Goal: Task Accomplishment & Management: Use online tool/utility

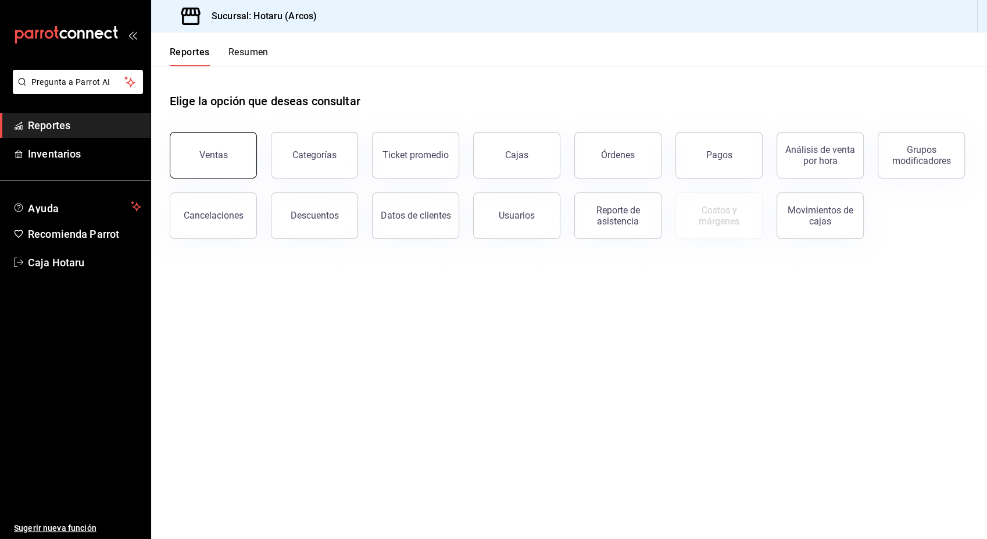
click at [221, 146] on button "Ventas" at bounding box center [213, 155] width 87 height 46
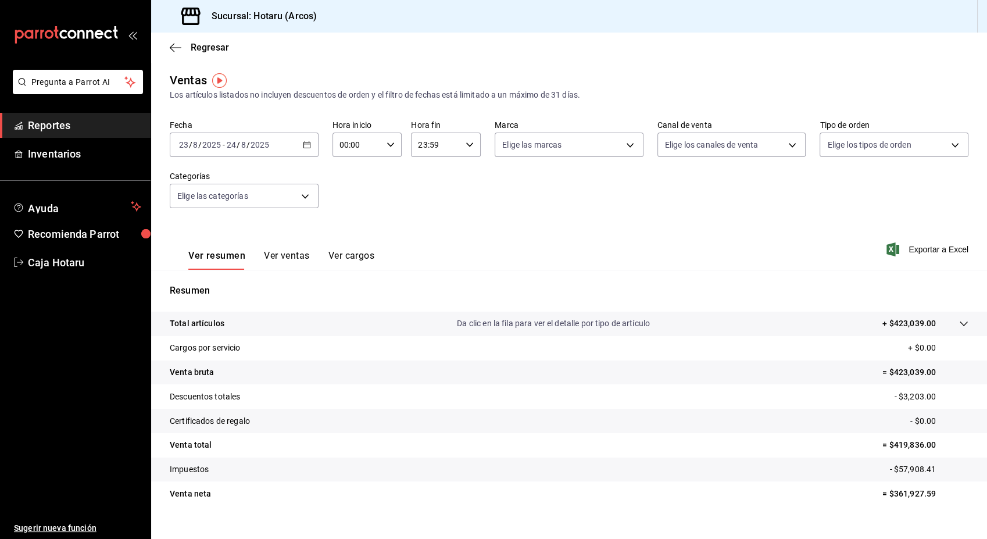
click at [305, 139] on div "[DATE] [DATE] - [DATE] [DATE]" at bounding box center [244, 145] width 149 height 24
click at [230, 182] on span "Hoy" at bounding box center [225, 180] width 90 height 12
click at [933, 248] on span "Exportar a Excel" at bounding box center [929, 249] width 80 height 14
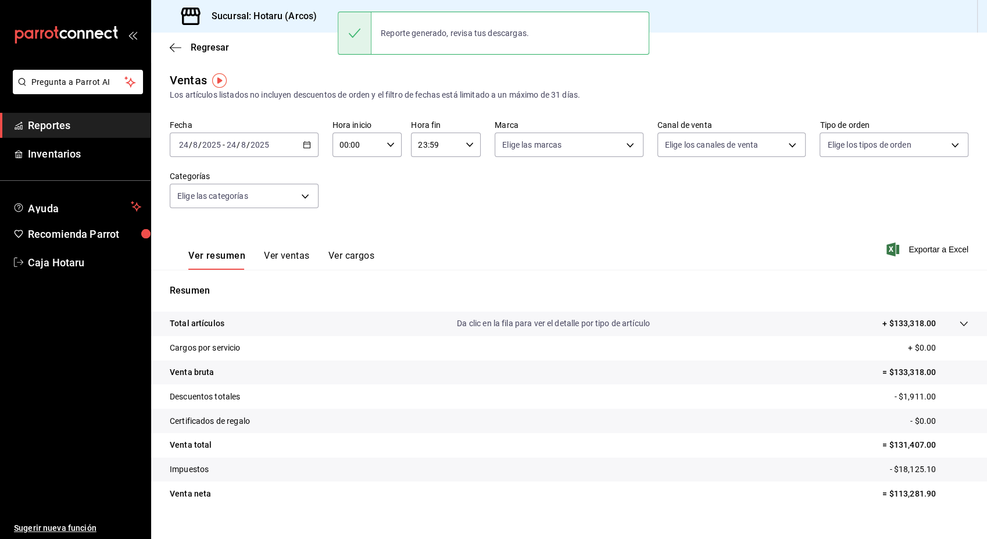
click at [337, 256] on button "Ver cargos" at bounding box center [351, 260] width 46 height 20
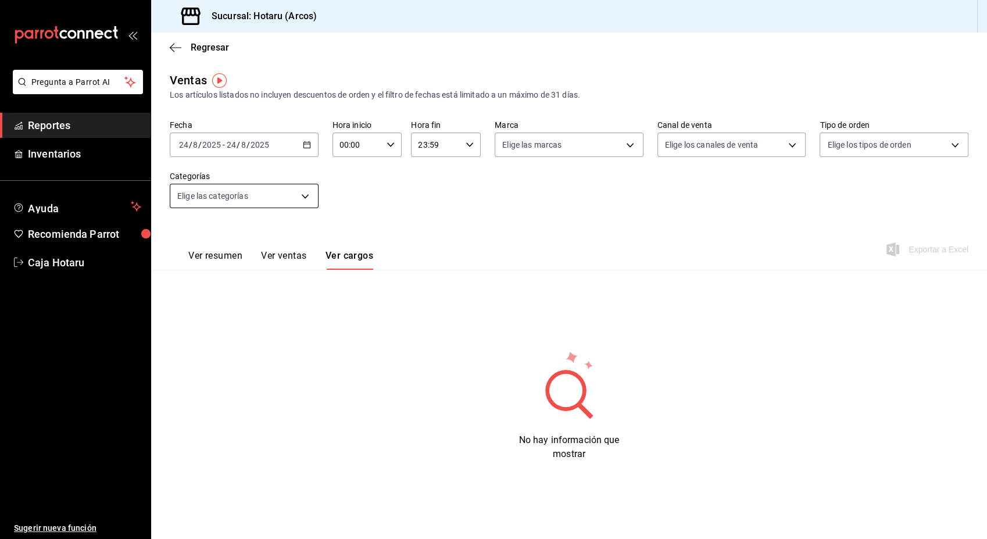
click at [299, 200] on body "Pregunta a Parrot AI Reportes Inventarios Ayuda Recomienda Parrot Caja Hotaru S…" at bounding box center [493, 269] width 987 height 539
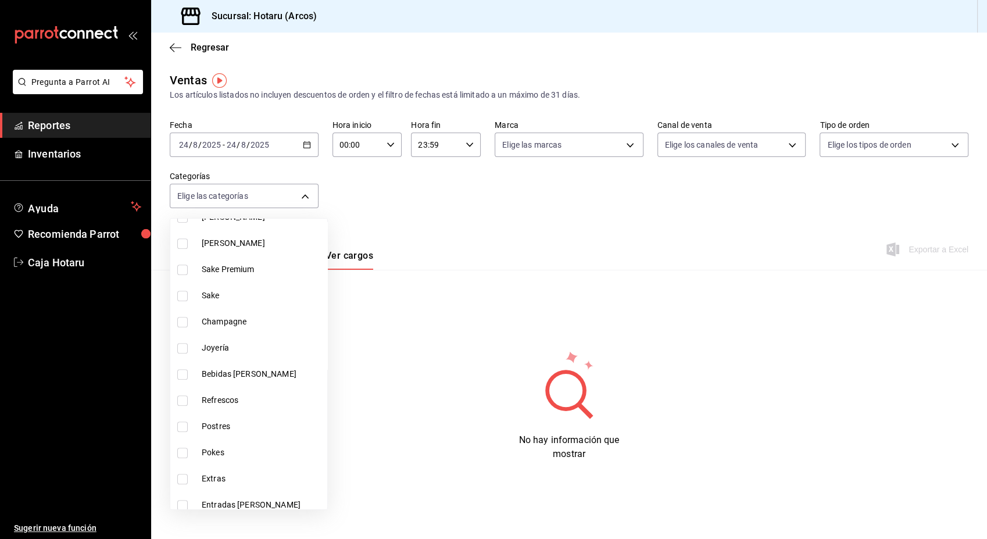
scroll to position [772, 0]
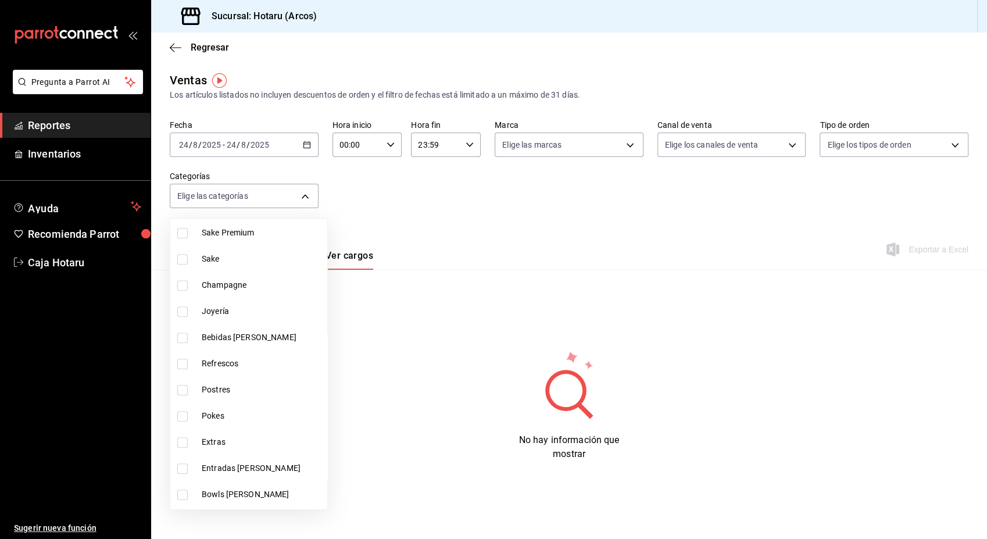
click at [178, 385] on input "checkbox" at bounding box center [182, 390] width 10 height 10
checkbox input "true"
type input "cd5395b2-1c44-4911-bc6a-3e113ce3a6aa"
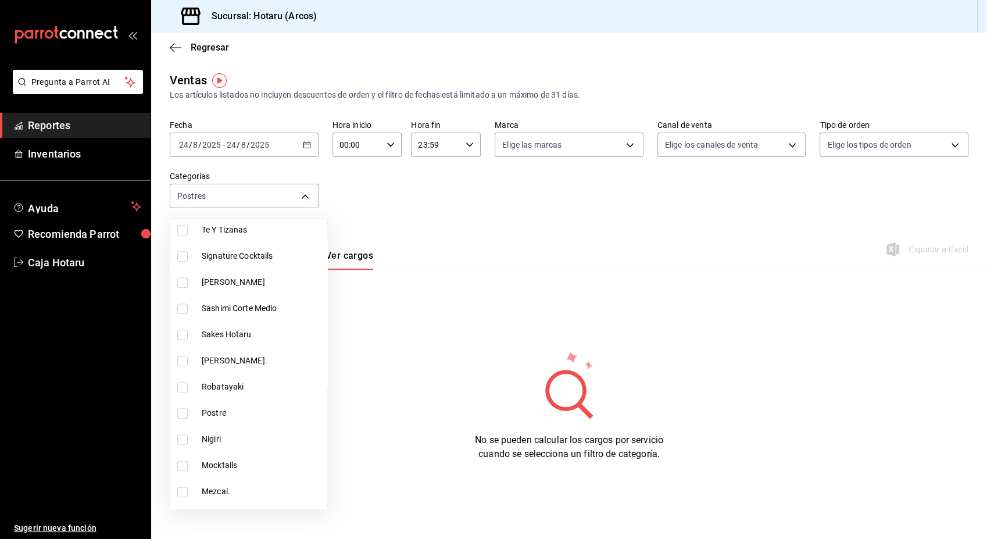
scroll to position [1456, 0]
click at [182, 411] on input "checkbox" at bounding box center [182, 412] width 10 height 10
checkbox input "true"
type input "cd5395b2-1c44-4911-bc6a-3e113ce3a6aa,b6a59378-c3ff-41b9-a2b5-b1f87fd6afd2"
click at [818, 207] on div at bounding box center [493, 269] width 987 height 539
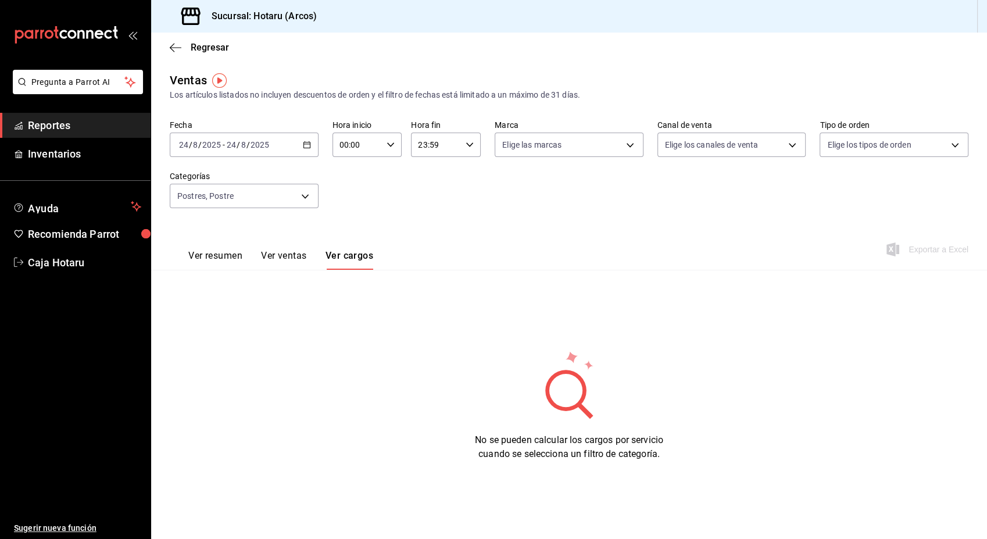
click at [705, 202] on div "Fecha [DATE] [DATE] - [DATE] [DATE] Hora inicio 00:00 Hora inicio Hora fin 23:5…" at bounding box center [569, 171] width 799 height 102
click at [467, 196] on div "Fecha [DATE] [DATE] - [DATE] [DATE] Hora inicio 00:00 Hora inicio Hora fin 23:5…" at bounding box center [569, 171] width 799 height 102
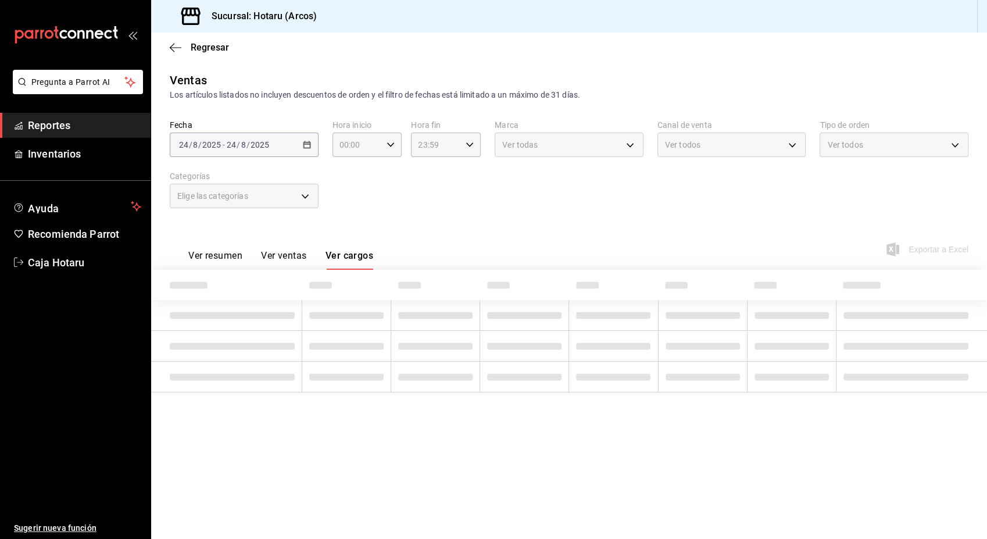
type input "cd5395b2-1c44-4911-bc6a-3e113ce3a6aa,b6a59378-c3ff-41b9-a2b5-b1f87fd6afd2"
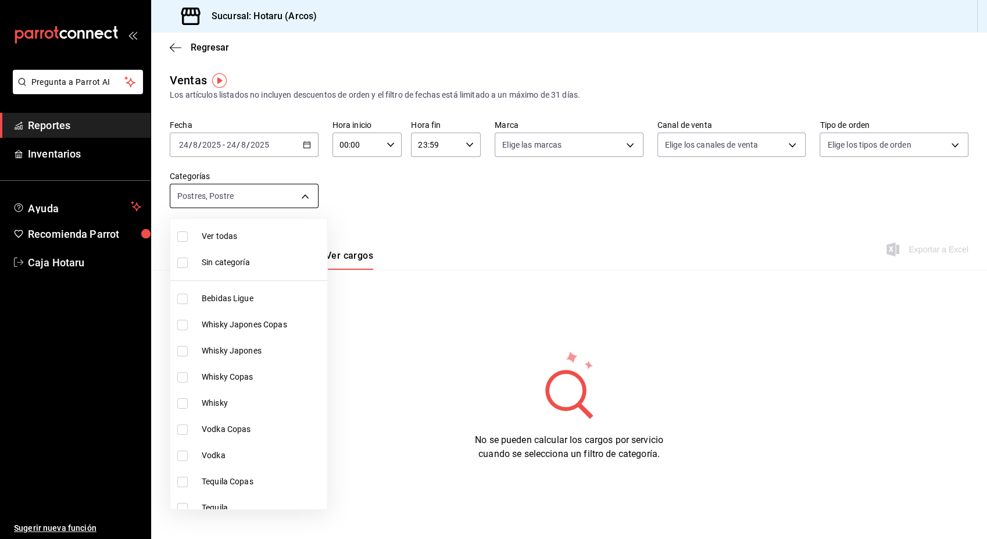
click at [311, 198] on body "Pregunta a Parrot AI Reportes Inventarios Ayuda Recomienda Parrot Caja Hotaru S…" at bounding box center [493, 269] width 987 height 539
click at [184, 235] on input "checkbox" at bounding box center [182, 236] width 10 height 10
checkbox input "true"
type input "af0fa7ff-854a-4bfb-817f-8061951aea4b,98c40ba0-5fcc-40b0-ad47-58e6283fb45d,d8773…"
checkbox input "true"
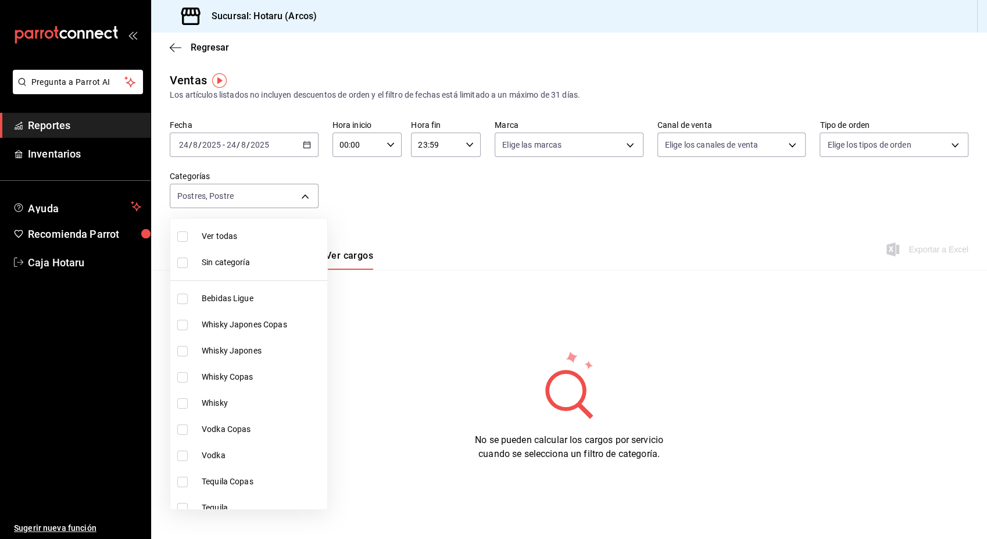
checkbox input "true"
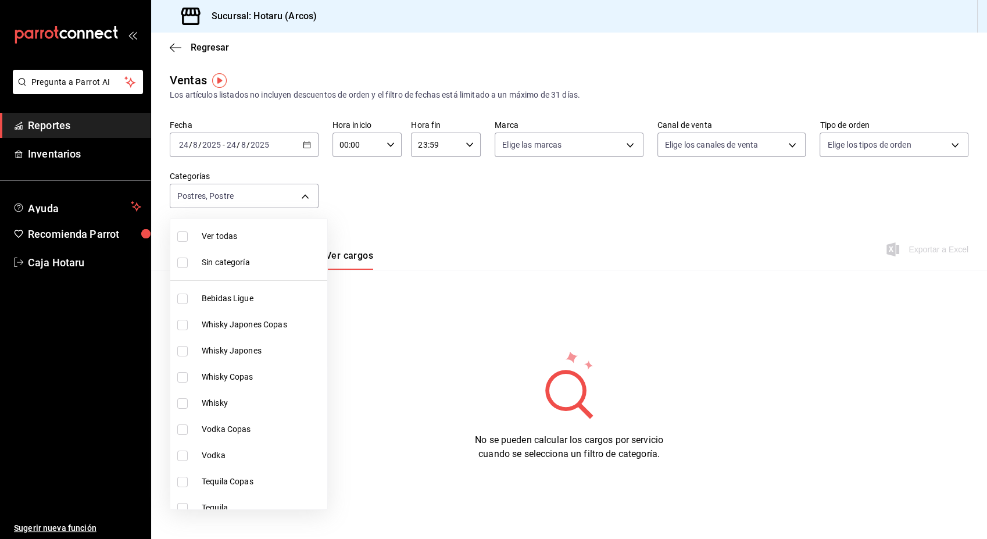
checkbox input "true"
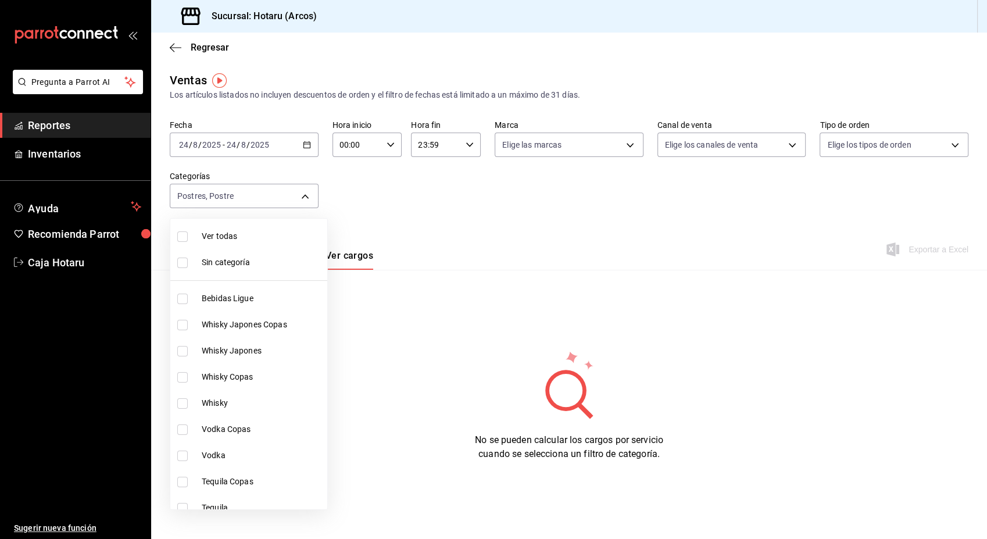
checkbox input "true"
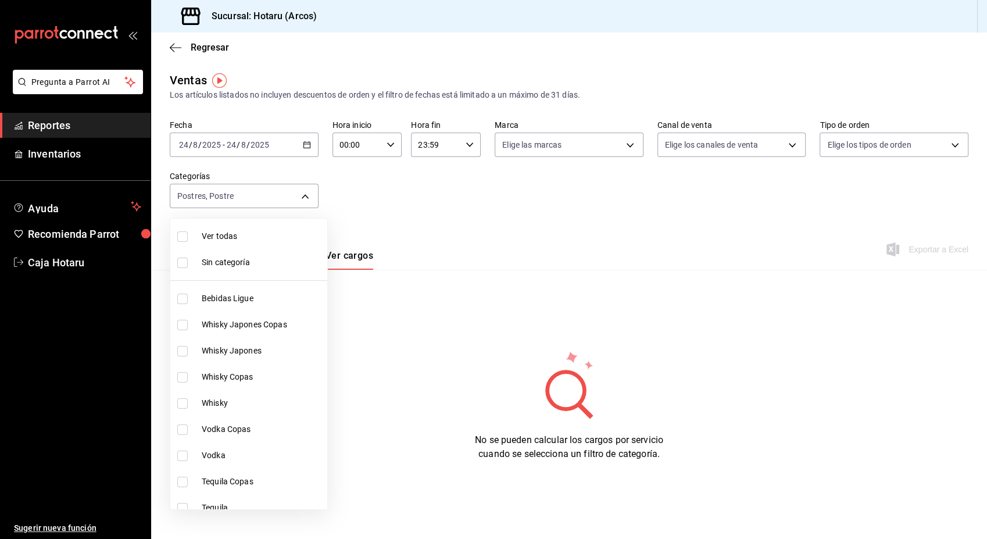
checkbox input "true"
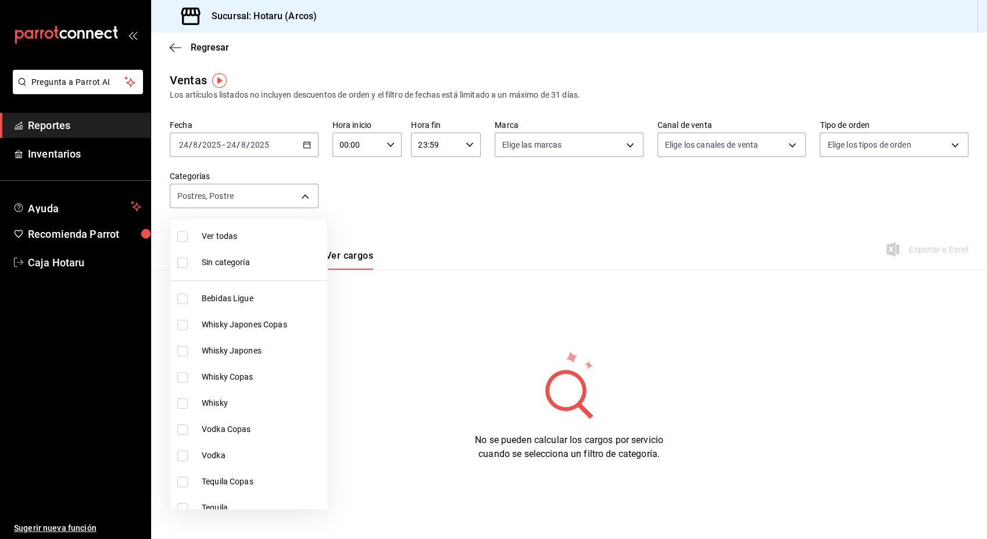
checkbox input "true"
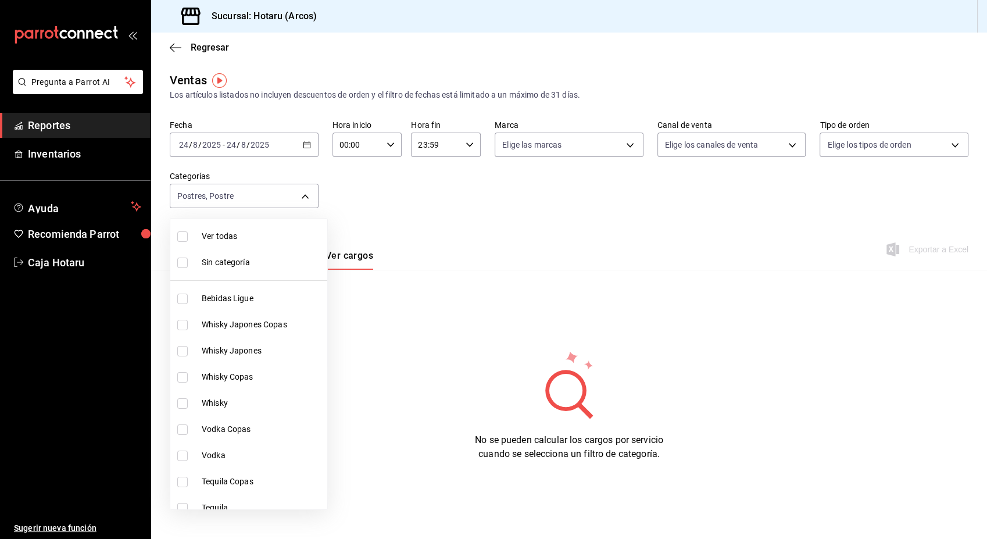
checkbox input "true"
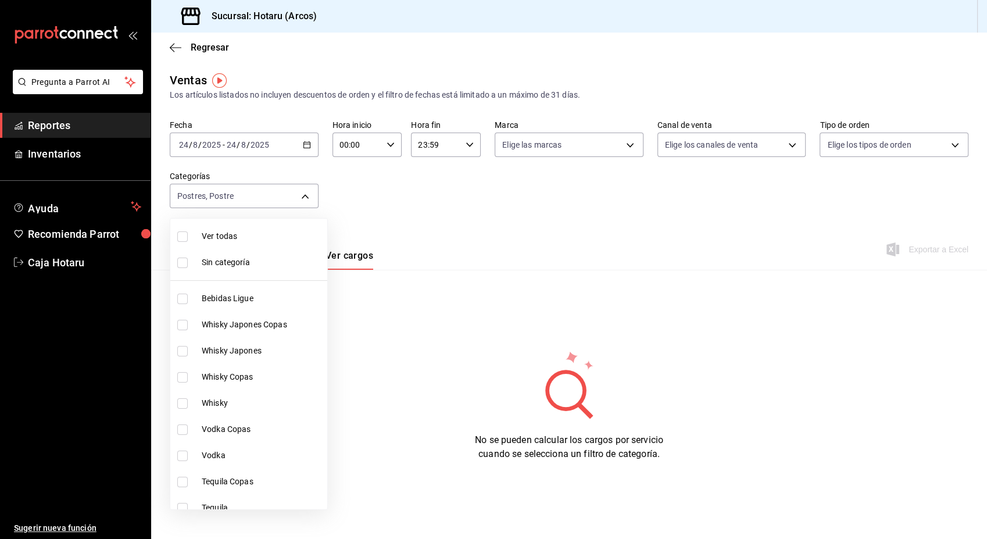
checkbox input "true"
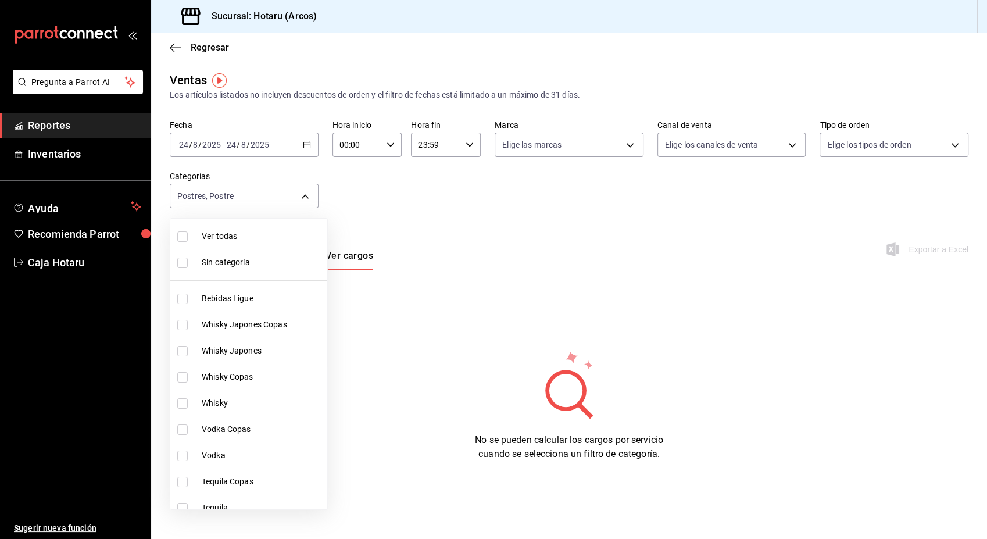
checkbox input "true"
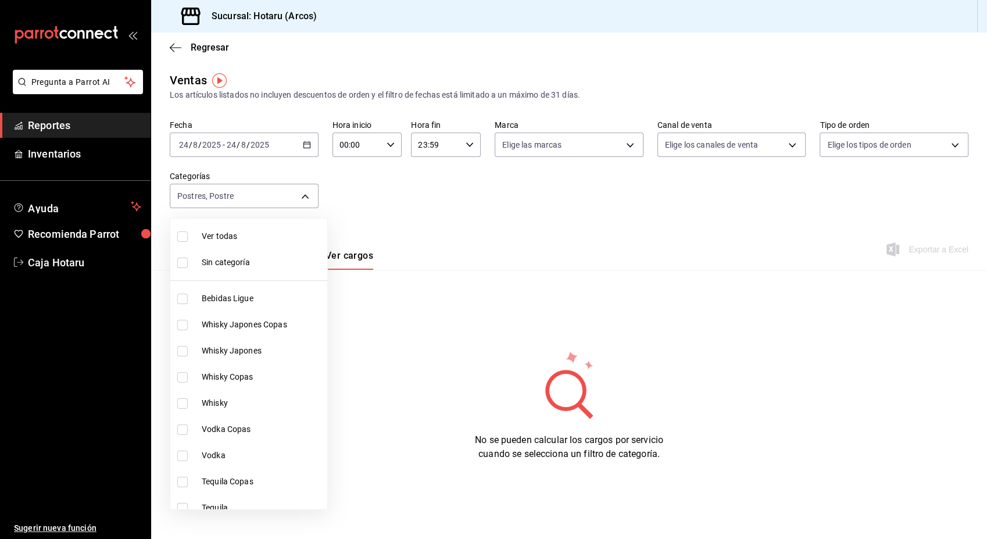
checkbox input "true"
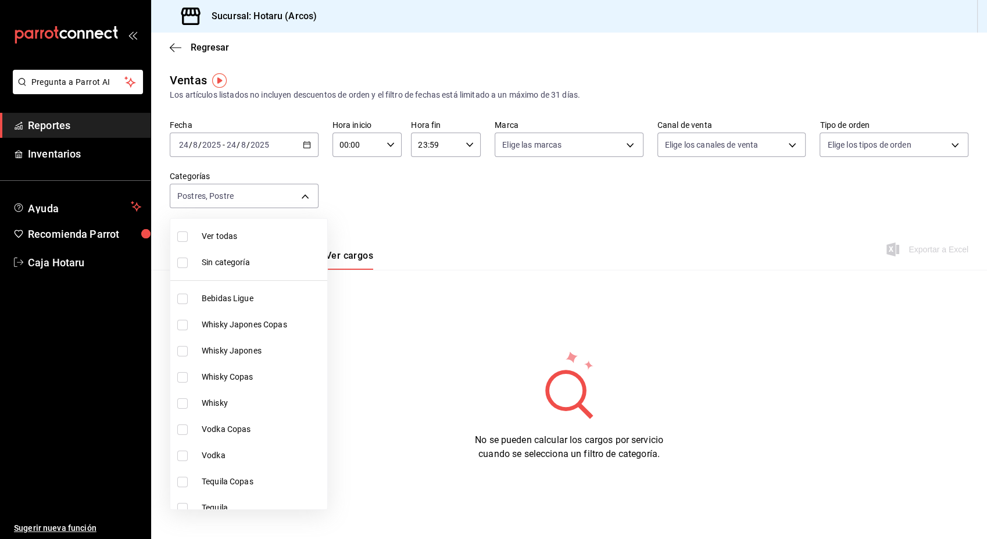
checkbox input "true"
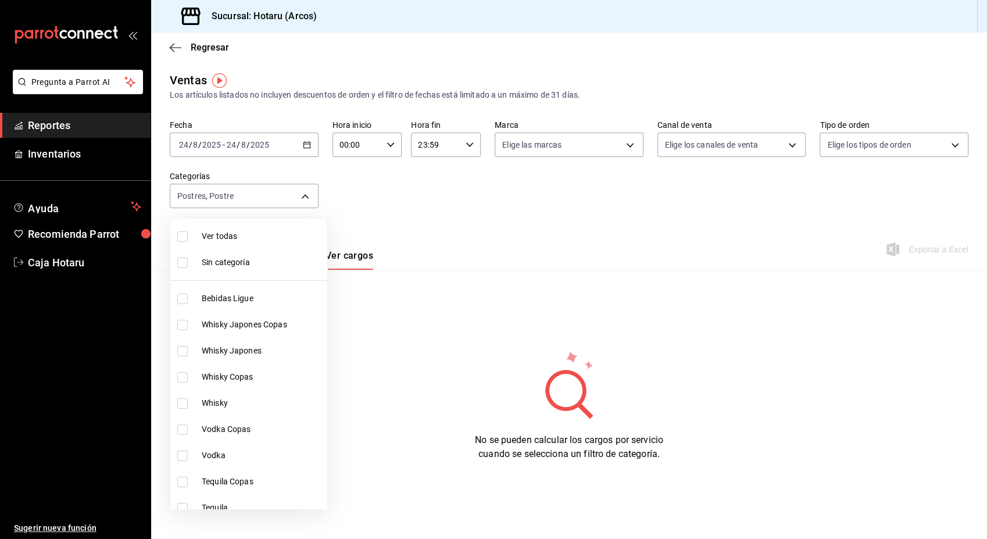
checkbox input "true"
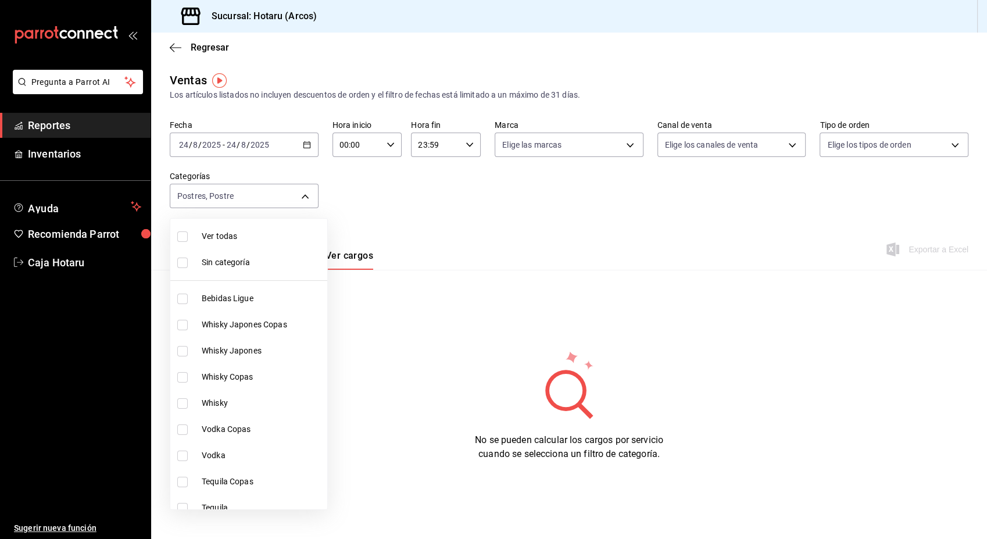
checkbox input "true"
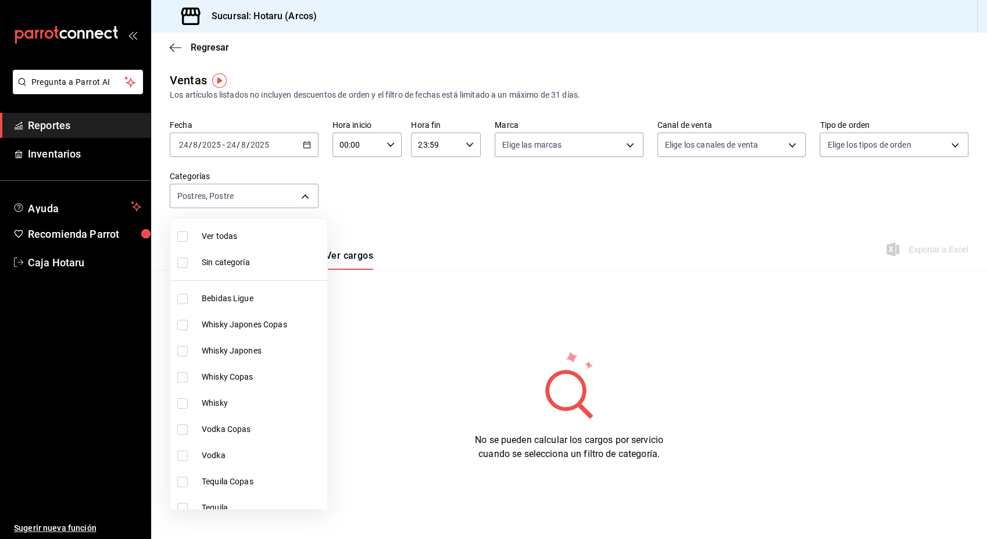
checkbox input "true"
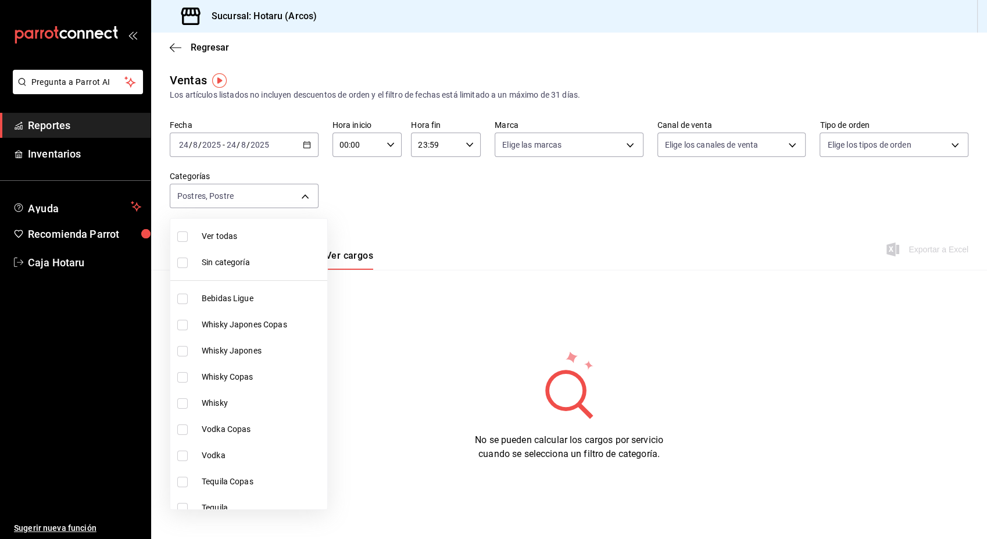
checkbox input "true"
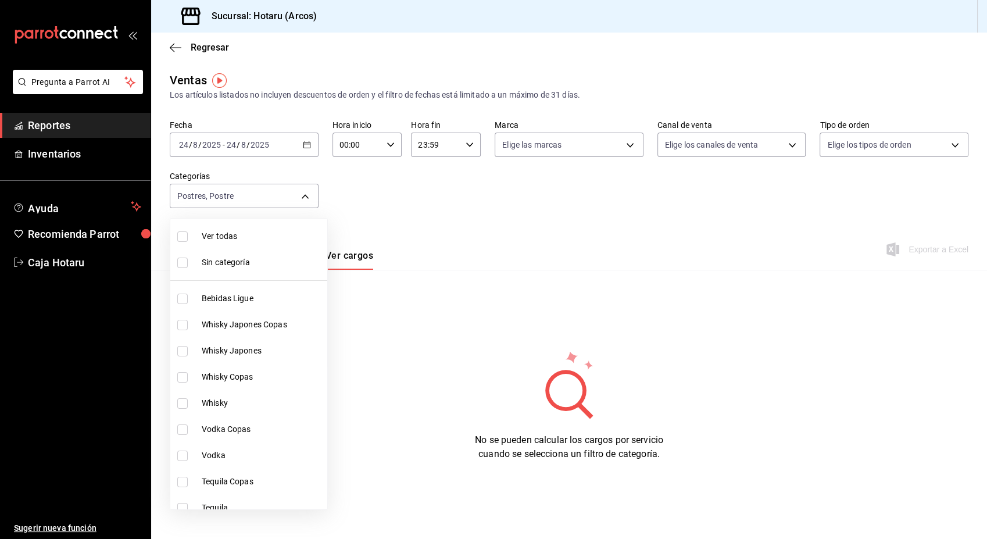
checkbox input "true"
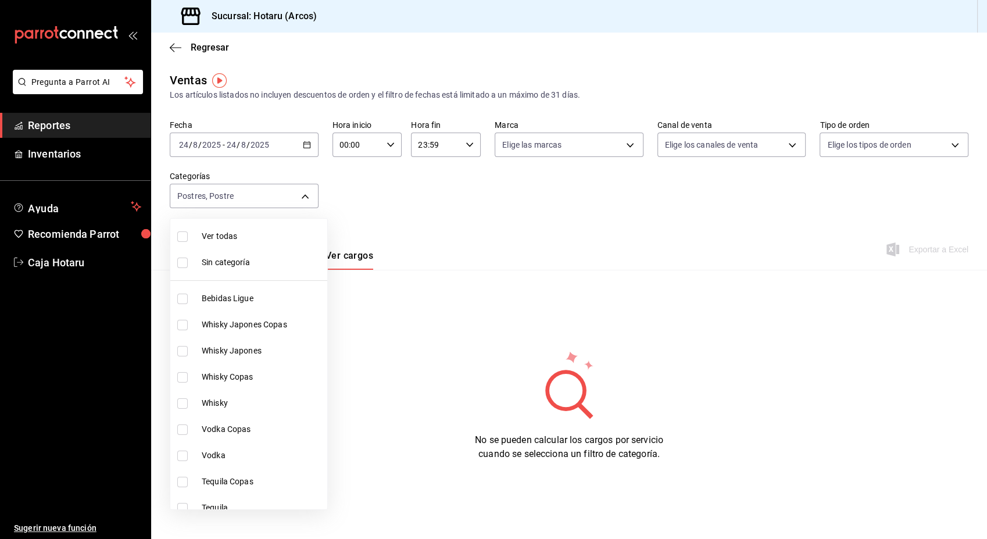
checkbox input "true"
click at [184, 235] on input "checkbox" at bounding box center [182, 236] width 10 height 10
checkbox input "false"
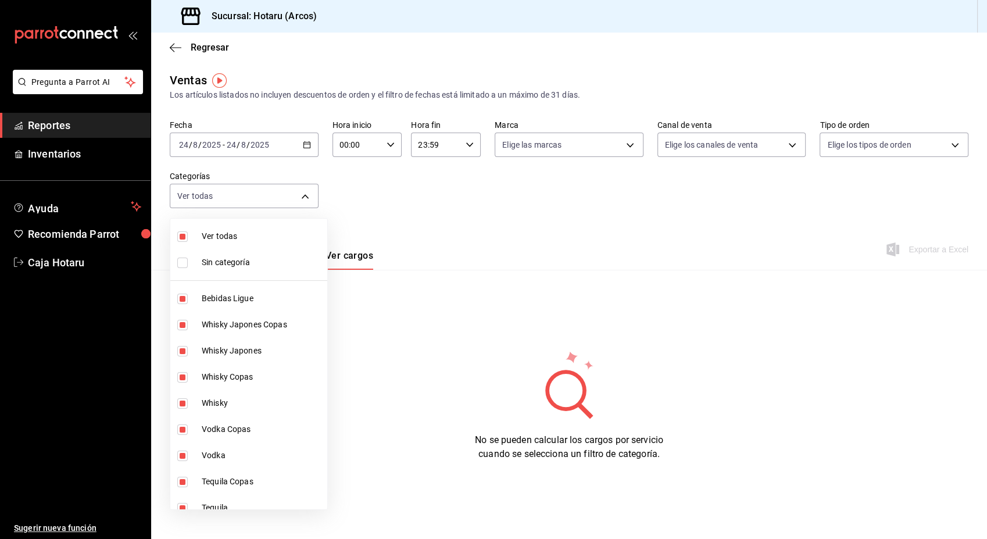
checkbox input "false"
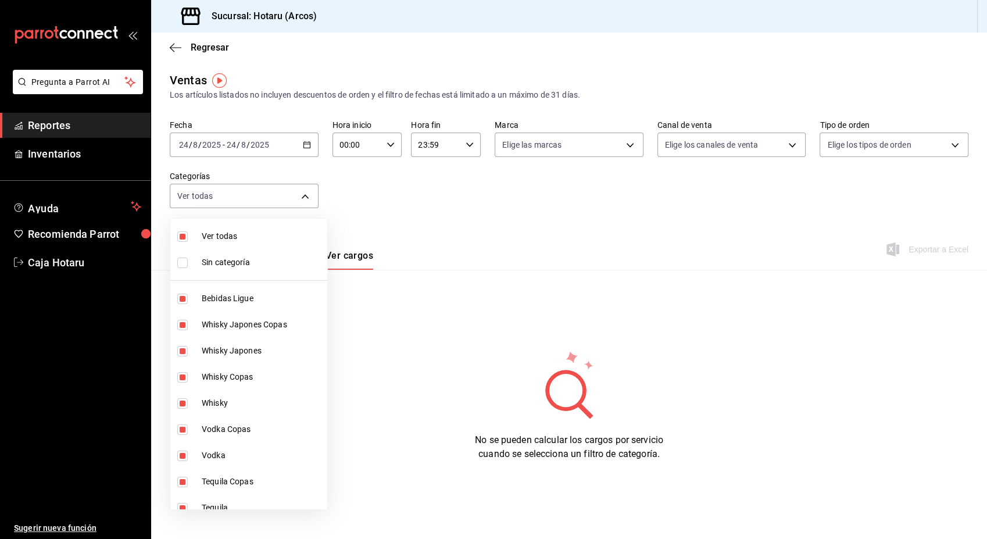
checkbox input "false"
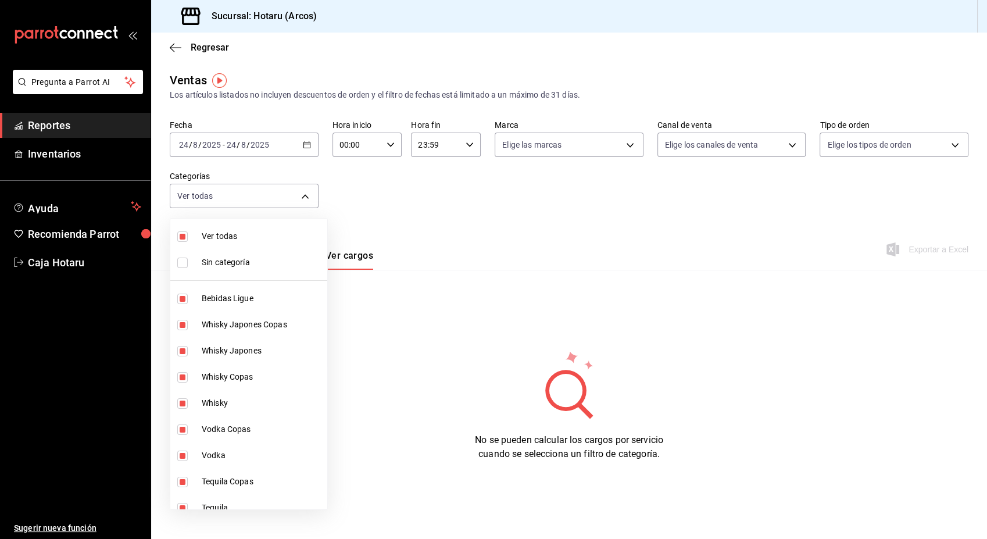
checkbox input "false"
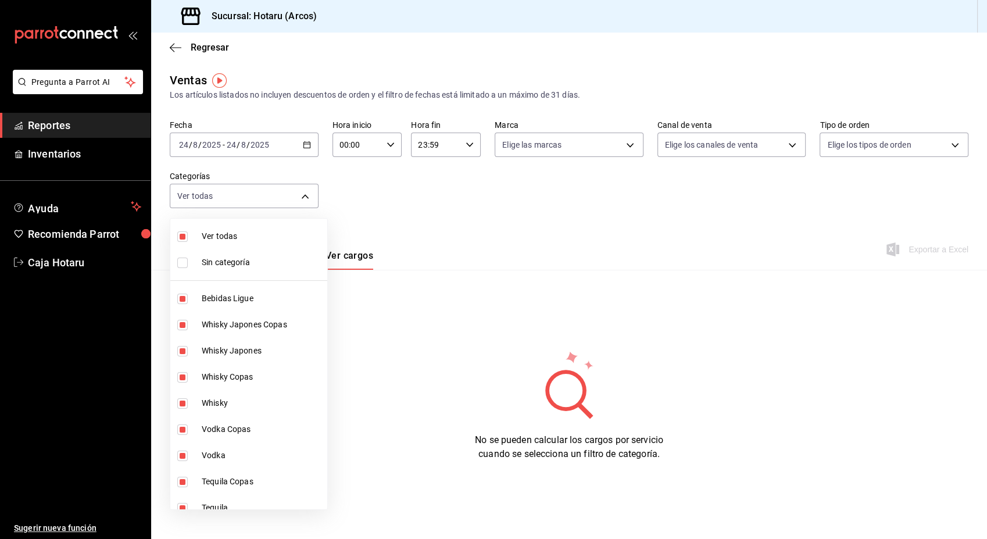
checkbox input "false"
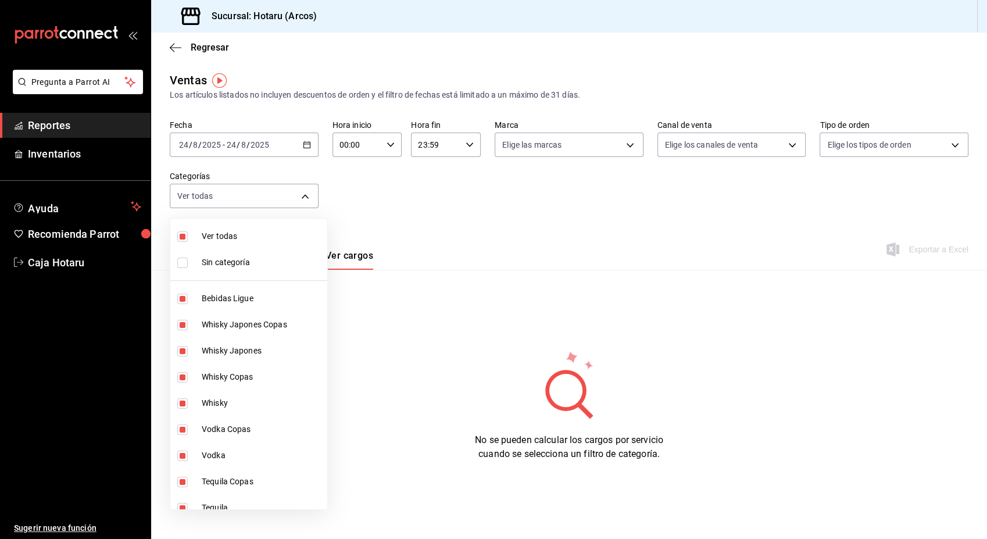
checkbox input "false"
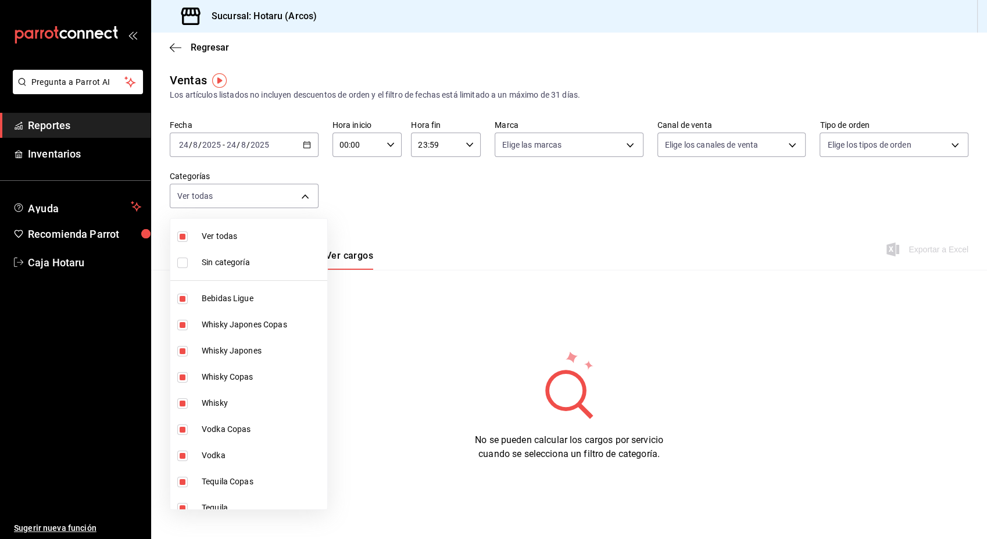
checkbox input "false"
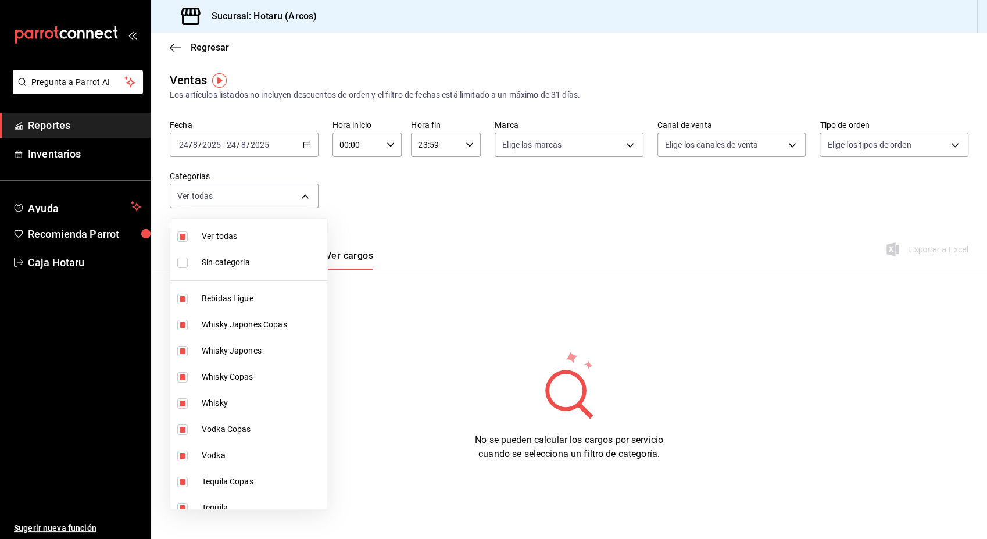
checkbox input "false"
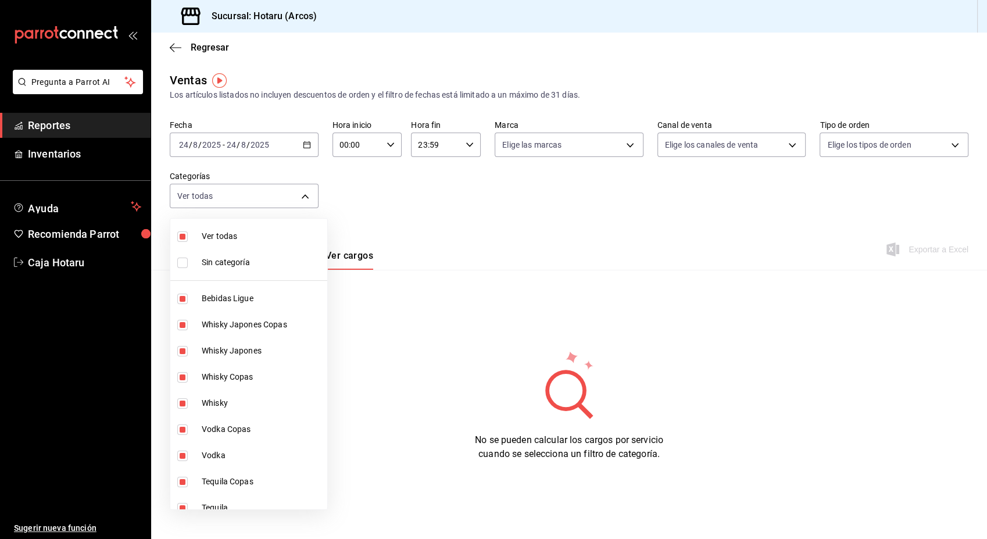
checkbox input "false"
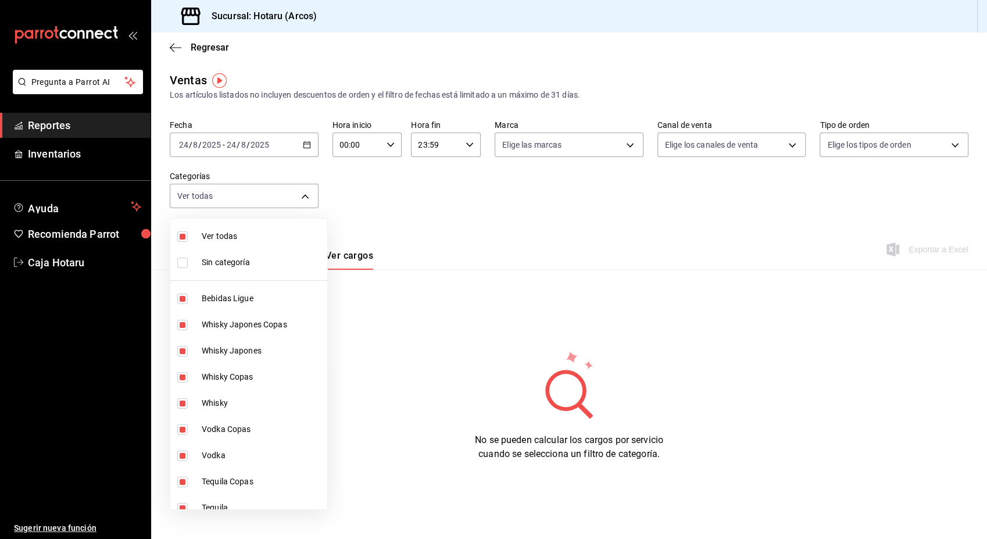
checkbox input "false"
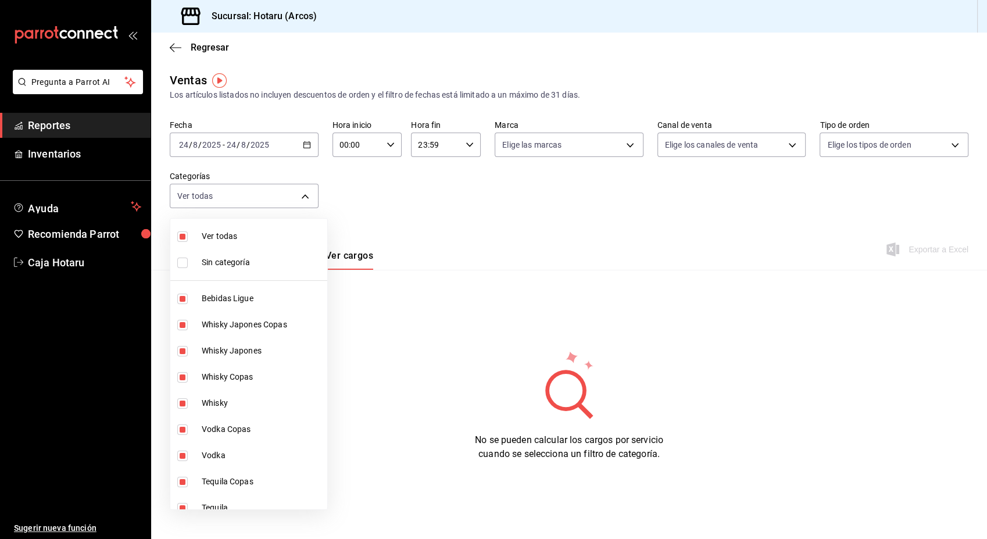
checkbox input "false"
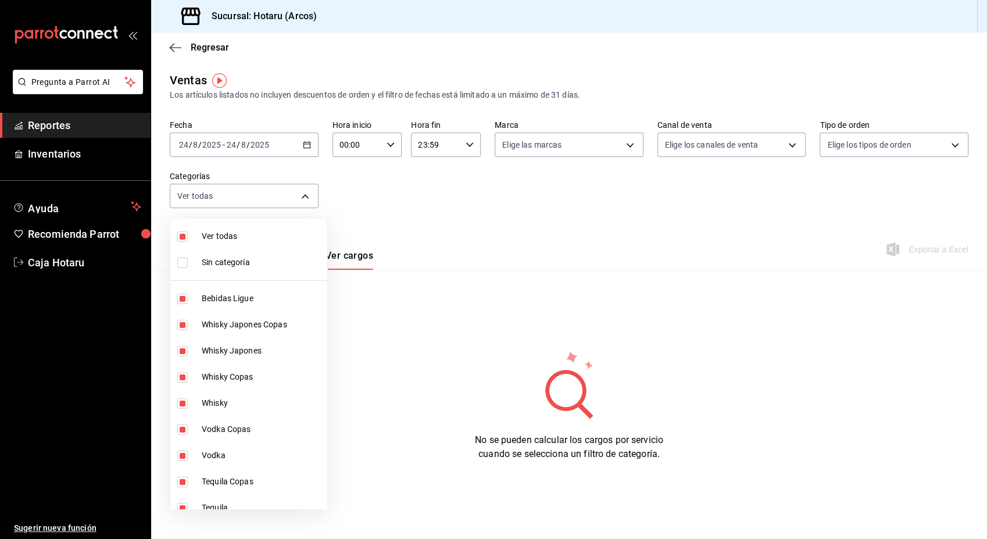
checkbox input "false"
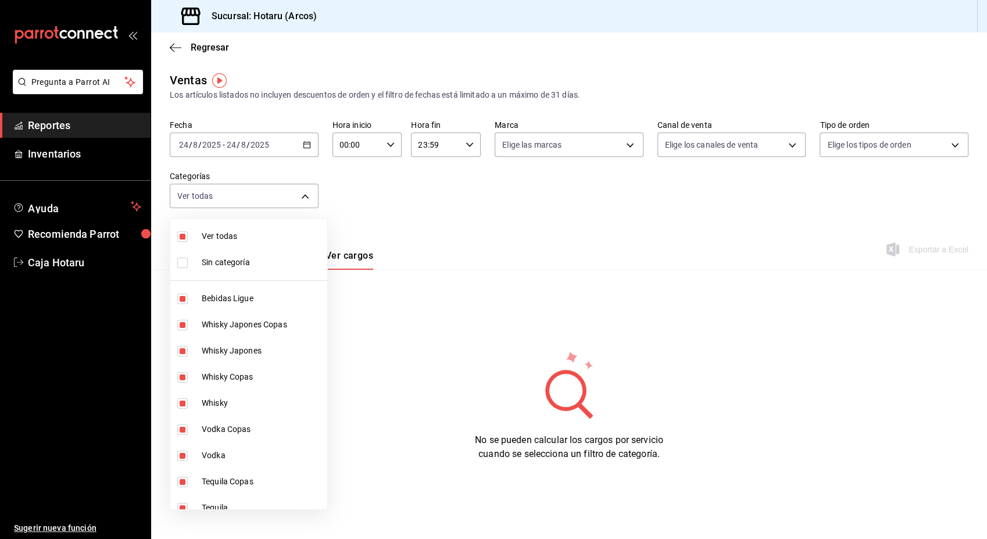
checkbox input "false"
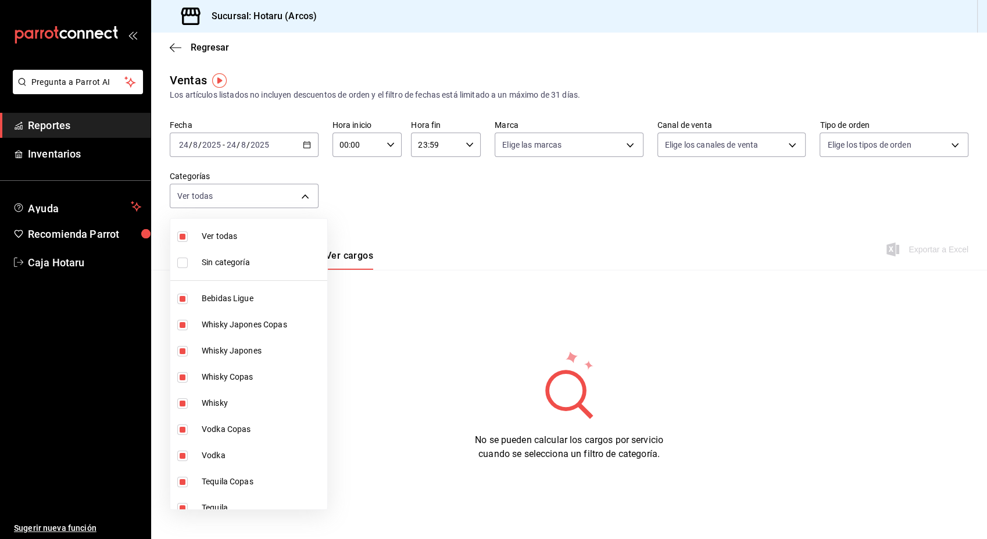
checkbox input "false"
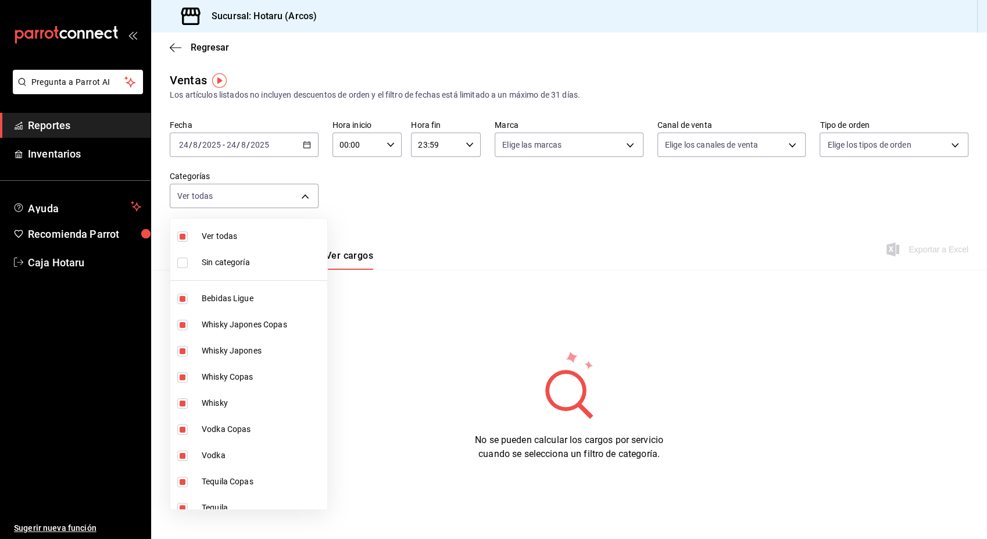
checkbox input "false"
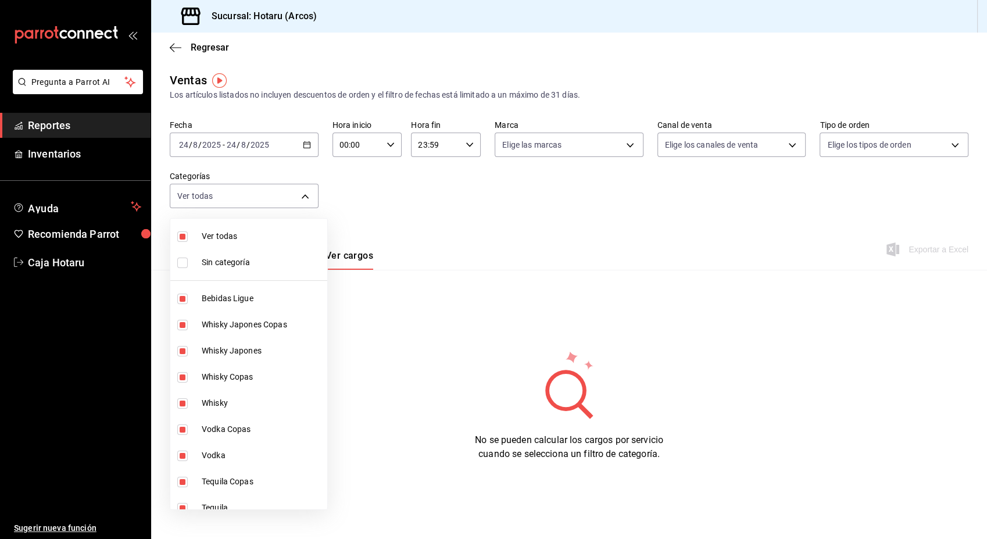
checkbox input "false"
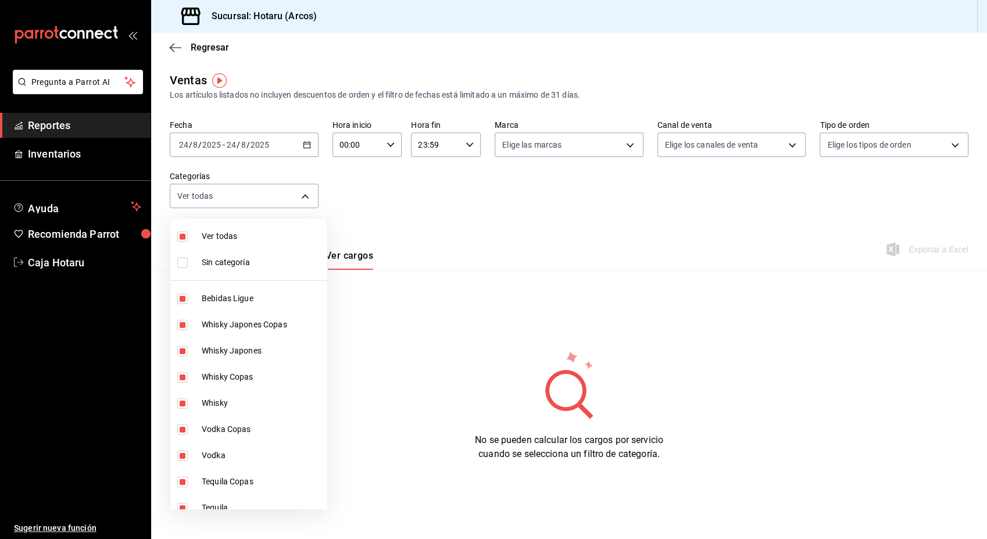
checkbox input "false"
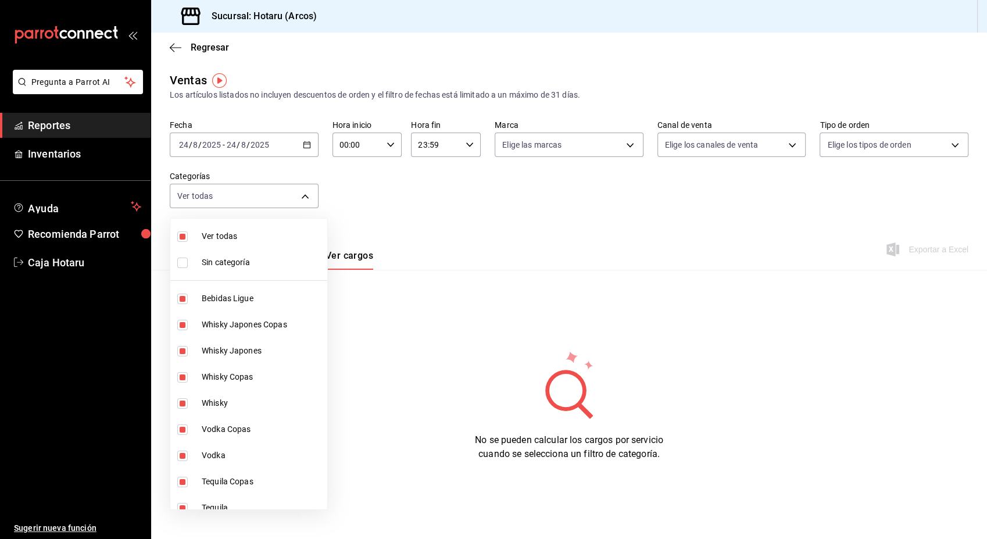
checkbox input "false"
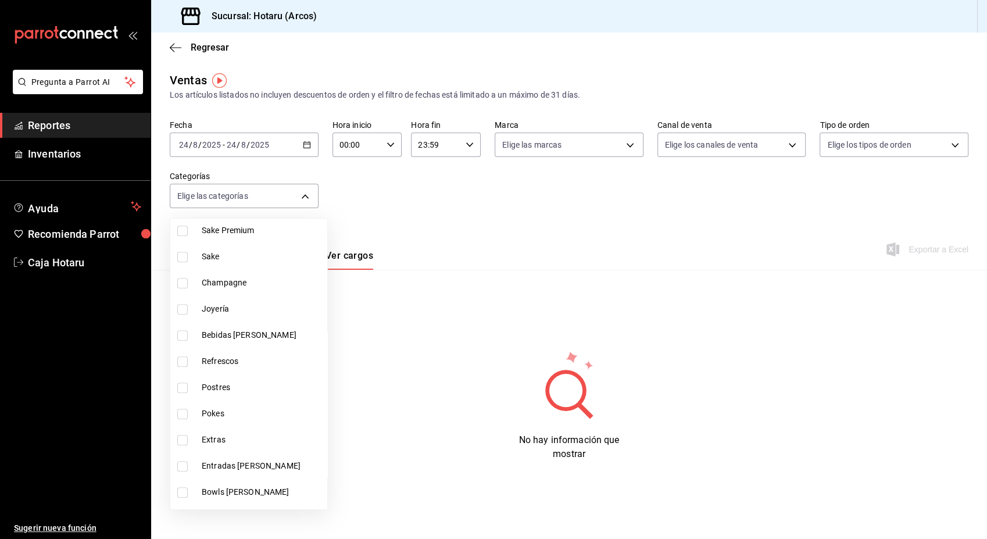
scroll to position [777, 0]
click at [183, 380] on input "checkbox" at bounding box center [182, 385] width 10 height 10
checkbox input "true"
type input "cd5395b2-1c44-4911-bc6a-3e113ce3a6aa"
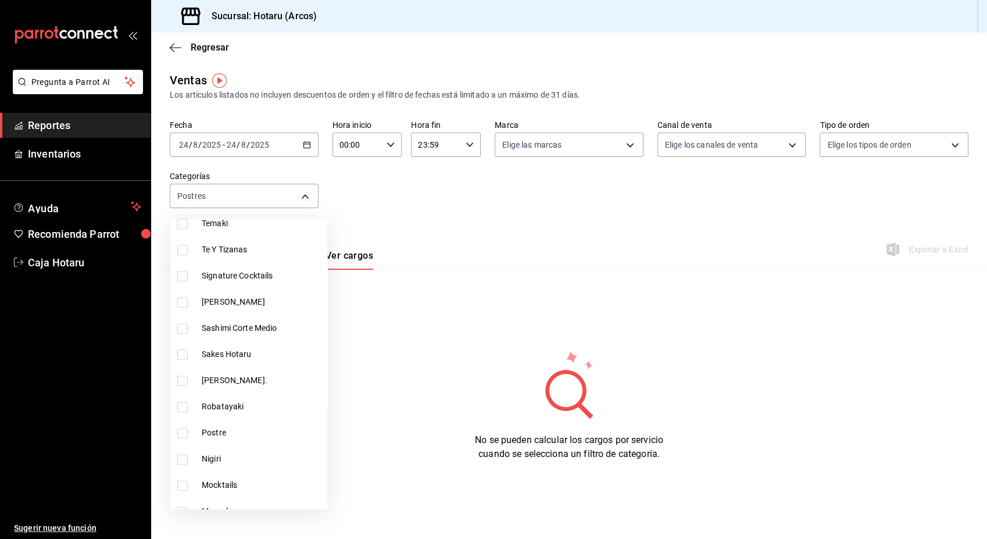
scroll to position [1442, 0]
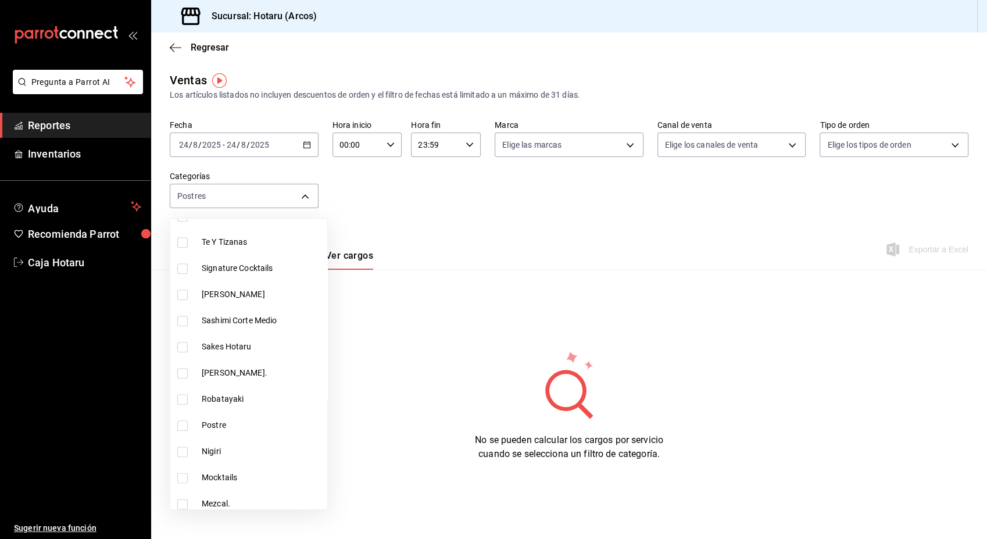
click at [182, 424] on input "checkbox" at bounding box center [182, 425] width 10 height 10
checkbox input "true"
click at [679, 231] on div at bounding box center [493, 269] width 987 height 539
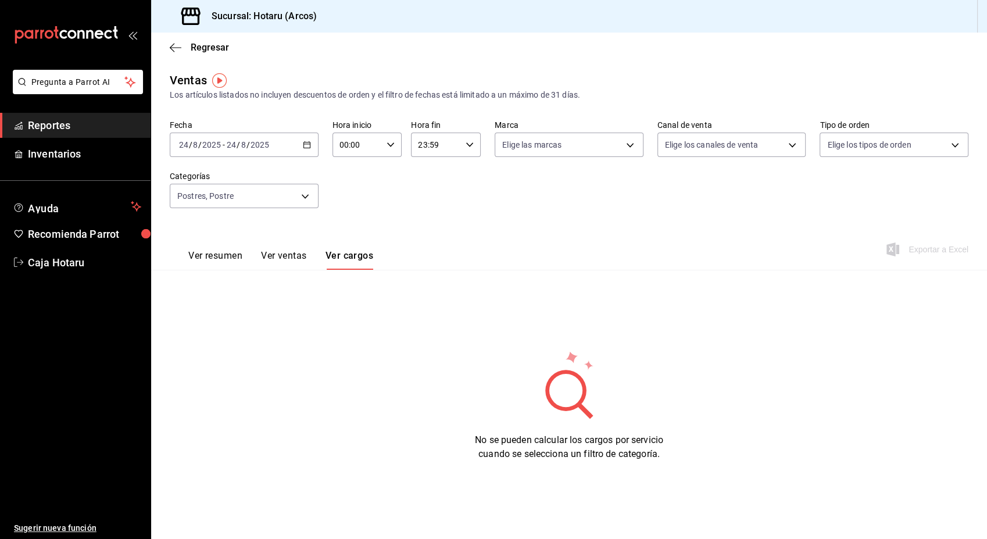
click at [221, 259] on button "Ver resumen" at bounding box center [215, 260] width 54 height 20
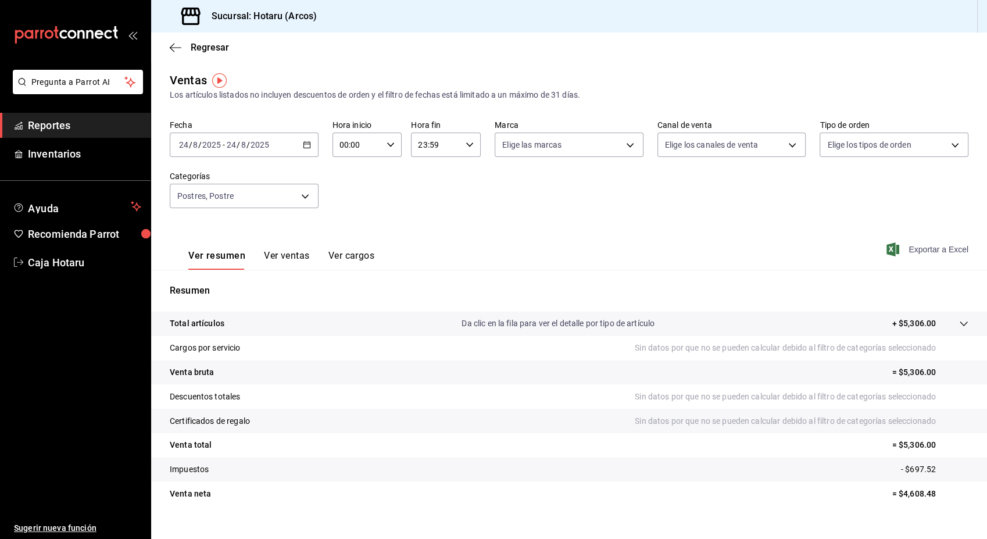
click at [916, 250] on span "Exportar a Excel" at bounding box center [929, 249] width 80 height 14
click at [163, 17] on div "Sucursal: Hotaru (Arcos)" at bounding box center [240, 16] width 161 height 33
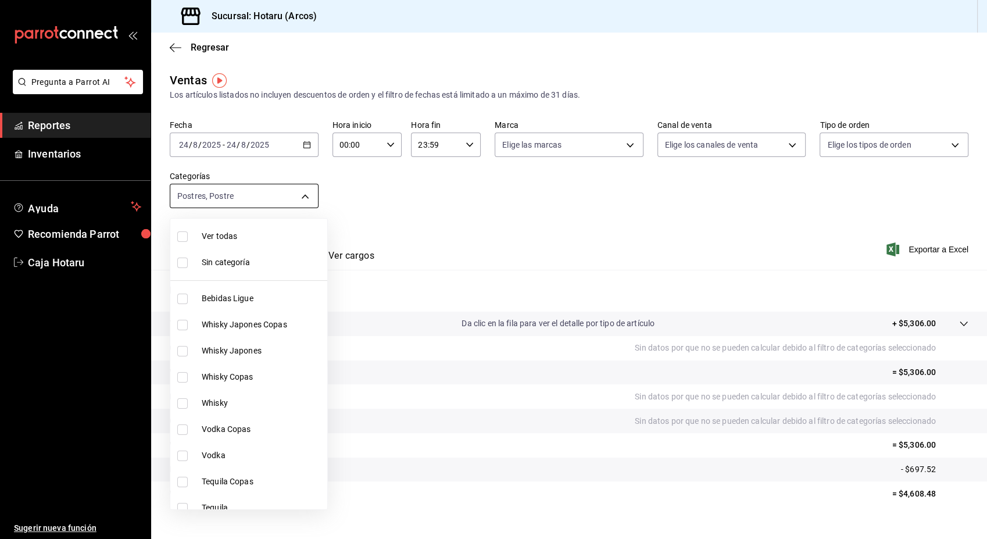
click at [297, 197] on body "Pregunta a Parrot AI Reportes Inventarios Ayuda Recomienda Parrot Caja Hotaru S…" at bounding box center [493, 269] width 987 height 539
click at [176, 238] on li "Ver todas" at bounding box center [248, 236] width 157 height 26
type input "af0fa7ff-854a-4bfb-817f-8061951aea4b,98c40ba0-5fcc-40b0-ad47-58e6283fb45d,d8773…"
checkbox input "true"
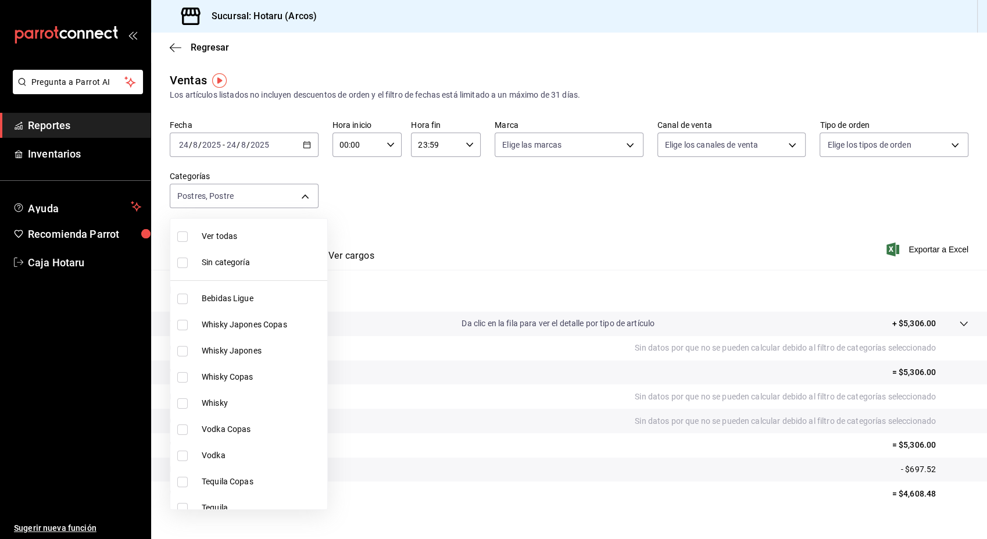
checkbox input "true"
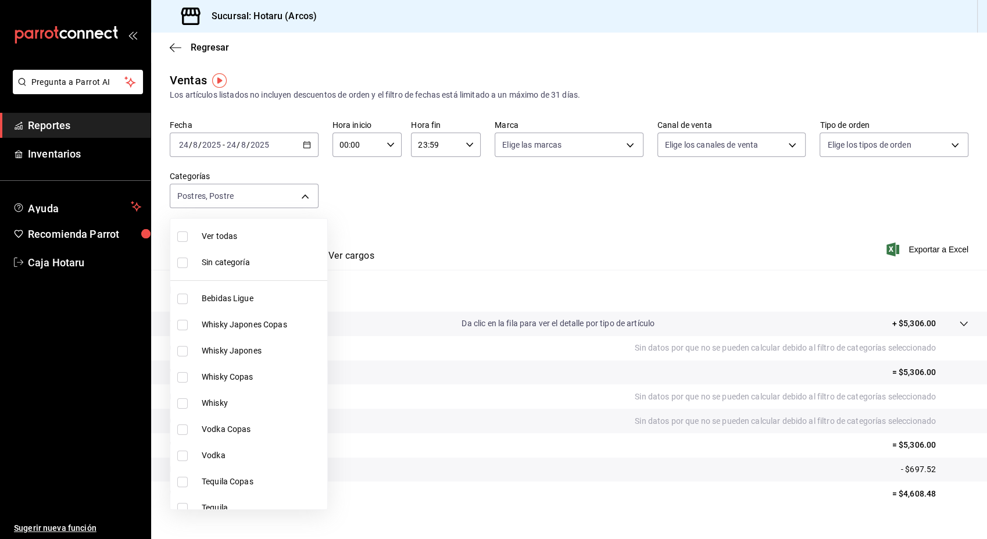
checkbox input "true"
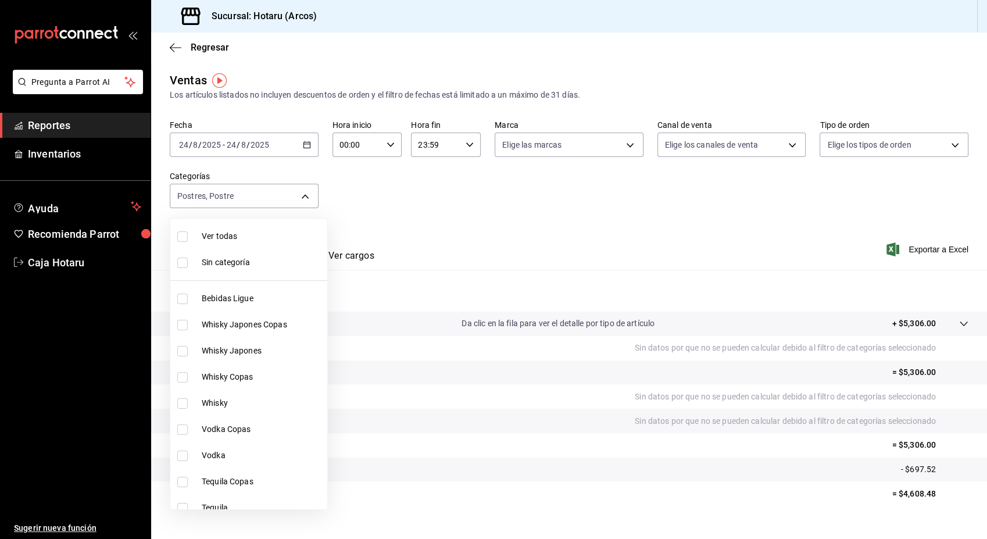
checkbox input "true"
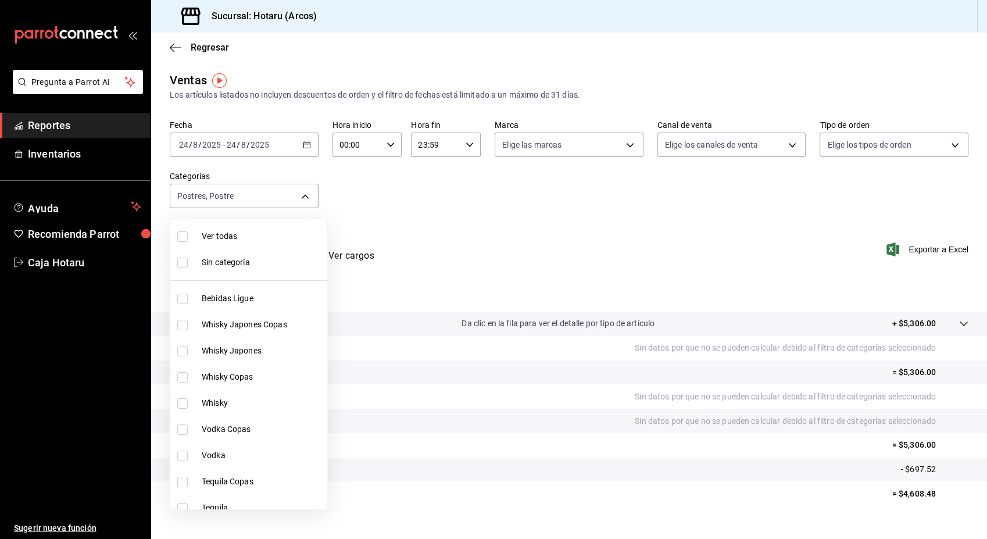
checkbox input "true"
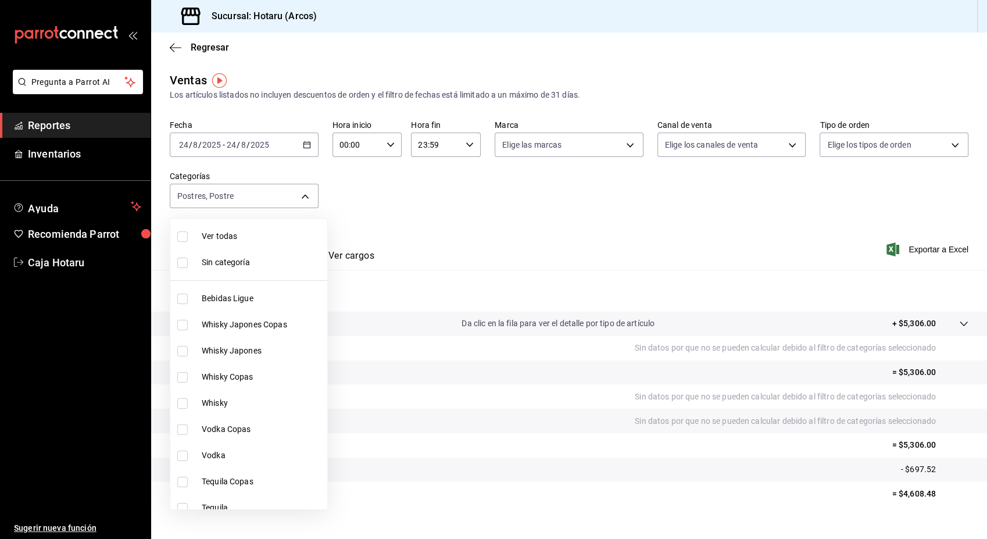
checkbox input "true"
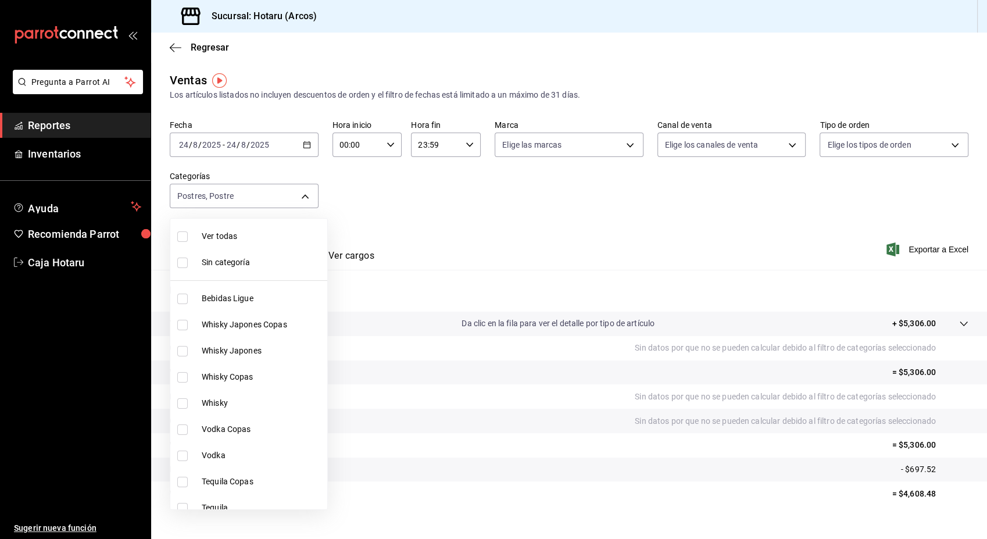
checkbox input "true"
click at [176, 238] on li "Ver todas" at bounding box center [248, 236] width 157 height 26
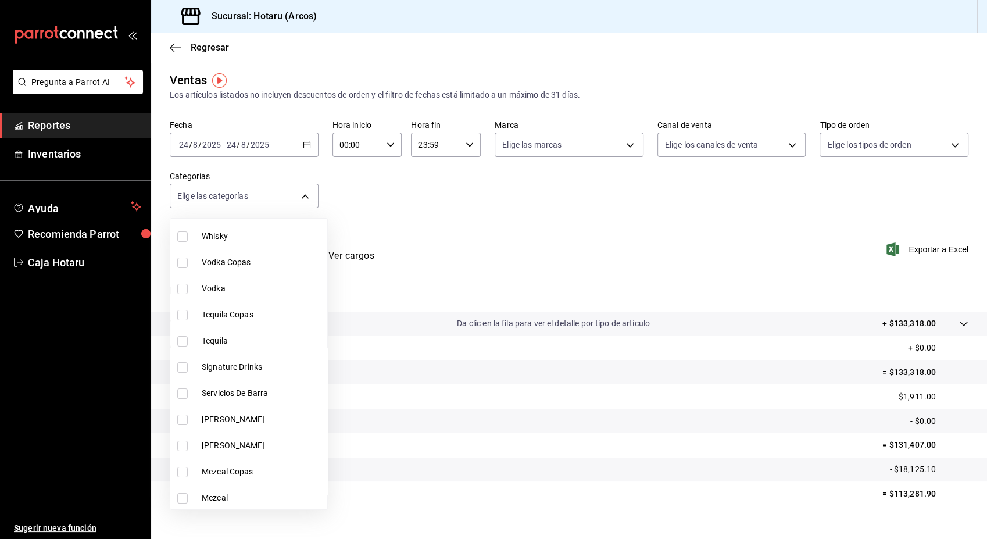
scroll to position [170, 0]
click at [181, 364] on input "checkbox" at bounding box center [182, 364] width 10 height 10
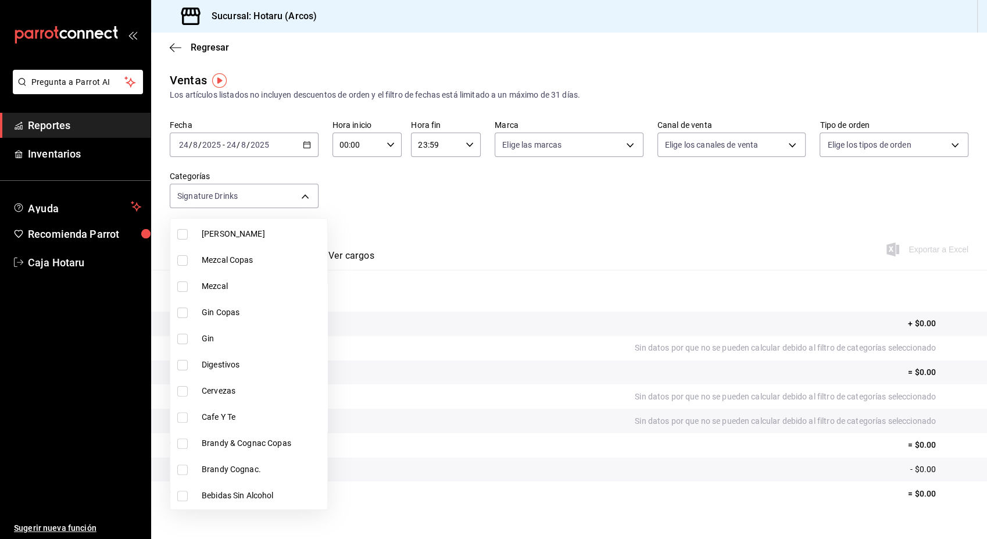
scroll to position [381, 0]
click at [181, 364] on input "checkbox" at bounding box center [182, 362] width 10 height 10
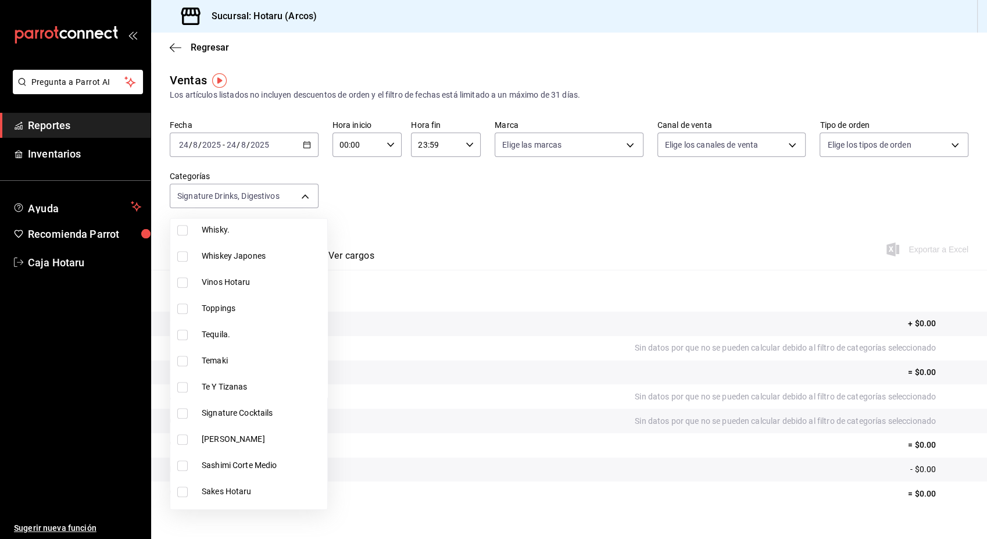
scroll to position [1325, 0]
click at [179, 383] on input "checkbox" at bounding box center [182, 386] width 10 height 10
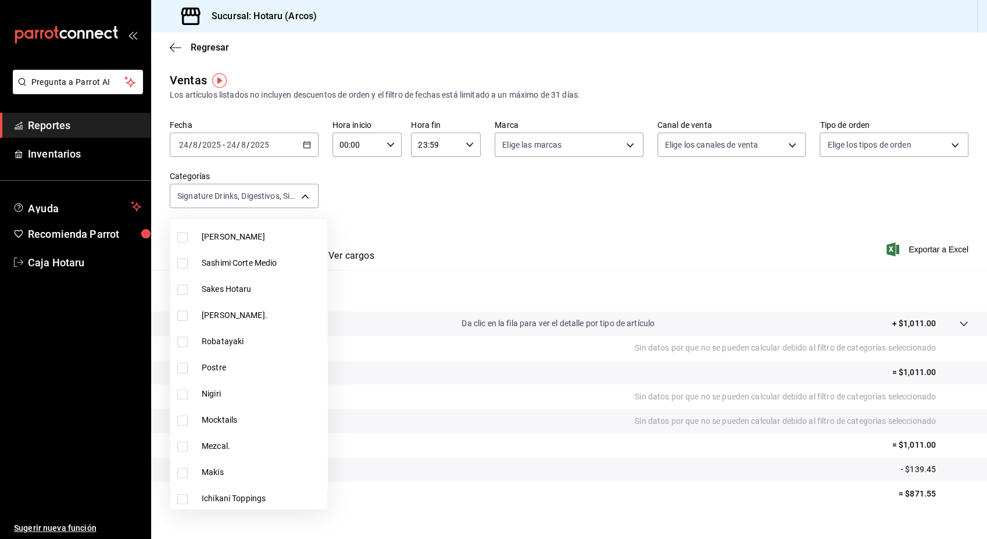
scroll to position [1529, 0]
click at [179, 388] on input "checkbox" at bounding box center [182, 391] width 10 height 10
click at [181, 443] on input "checkbox" at bounding box center [182, 444] width 10 height 10
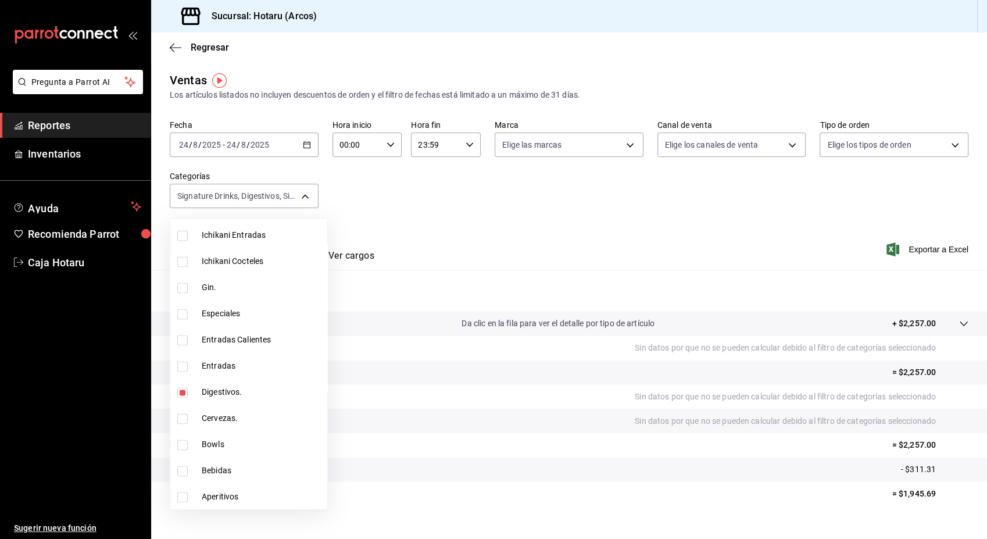
click at [181, 500] on input "checkbox" at bounding box center [182, 497] width 10 height 10
click at [616, 231] on div at bounding box center [493, 269] width 987 height 539
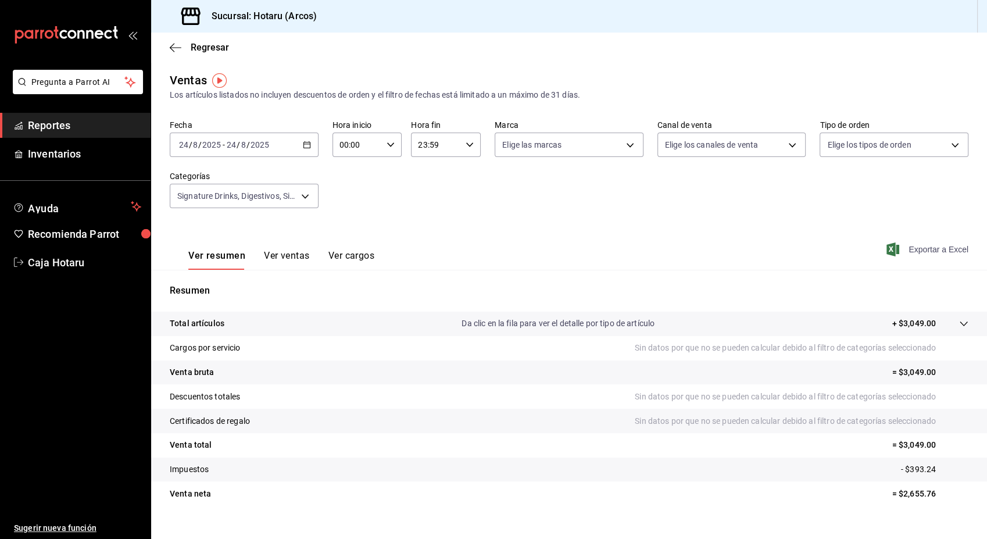
click at [917, 249] on span "Exportar a Excel" at bounding box center [929, 249] width 80 height 14
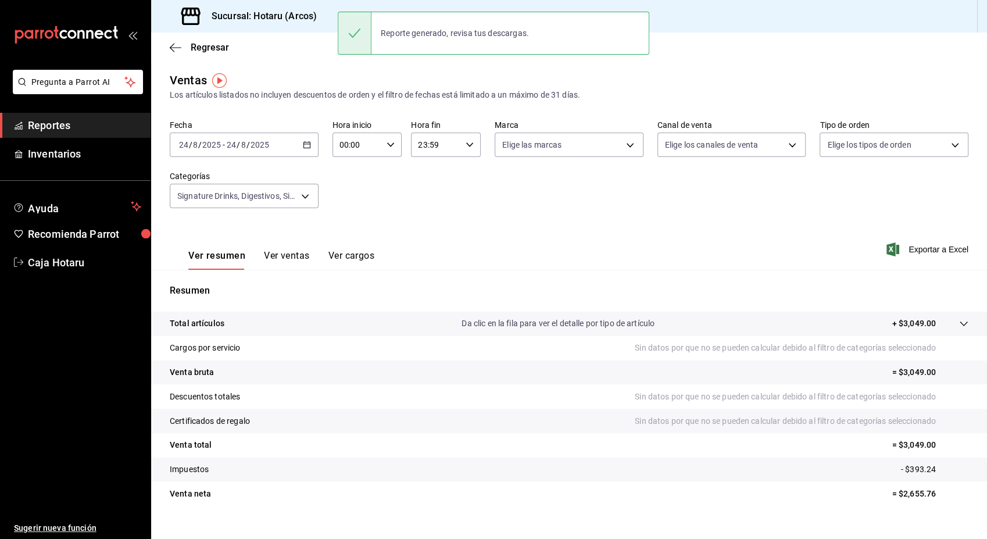
click at [303, 141] on icon "button" at bounding box center [307, 145] width 8 height 8
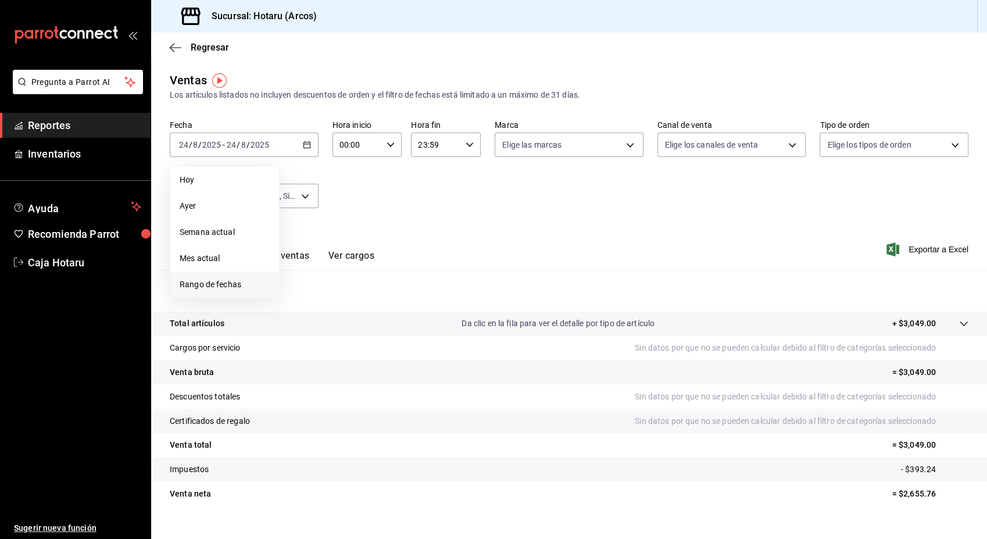
click at [230, 287] on span "Rango de fechas" at bounding box center [225, 284] width 90 height 12
click at [303, 300] on abbr "18" at bounding box center [304, 299] width 8 height 8
click at [428, 300] on abbr "24" at bounding box center [428, 299] width 8 height 8
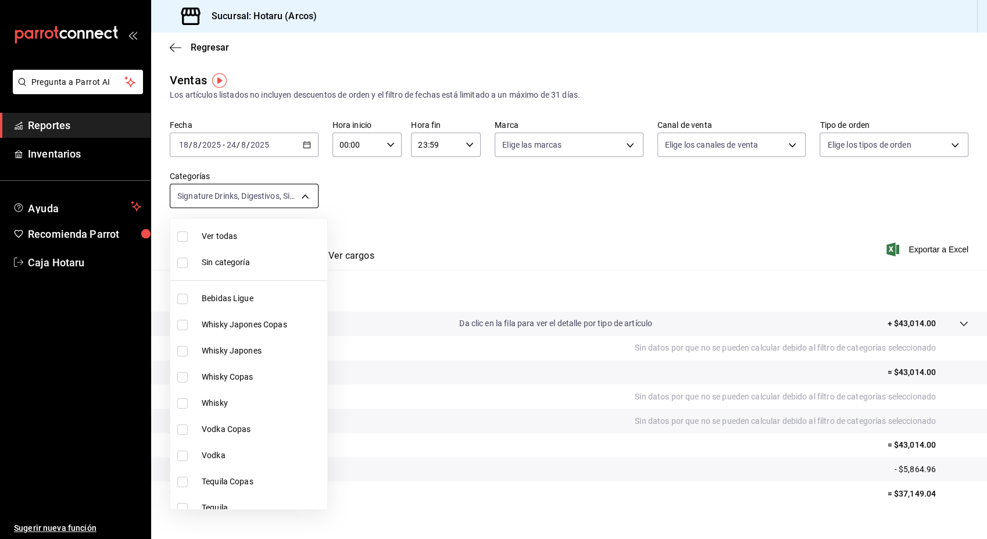
click at [307, 193] on body "Pregunta a Parrot AI Reportes Inventarios Ayuda Recomienda Parrot Caja Hotaru S…" at bounding box center [493, 269] width 987 height 539
click at [181, 234] on input "checkbox" at bounding box center [182, 236] width 10 height 10
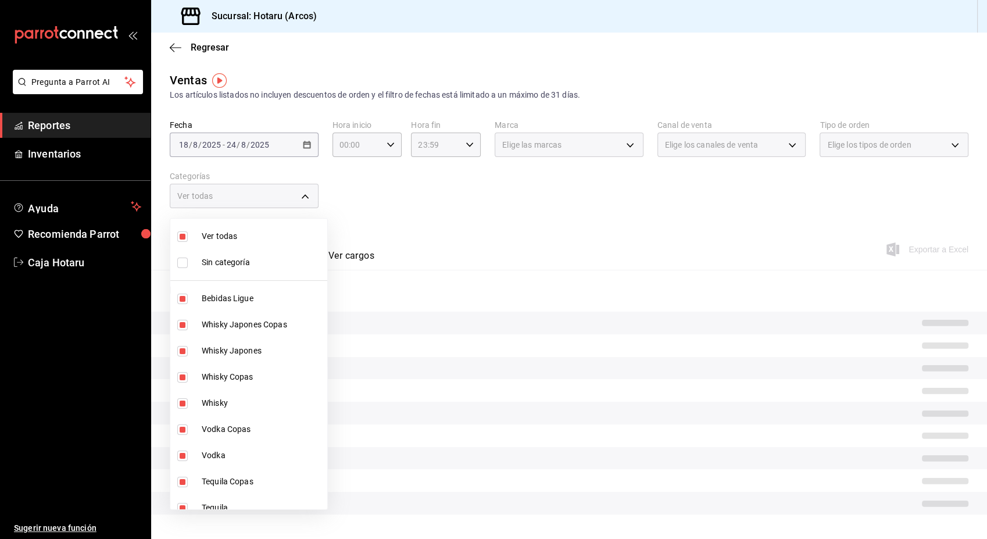
click at [181, 234] on input "checkbox" at bounding box center [182, 236] width 10 height 10
click at [621, 198] on div at bounding box center [493, 269] width 987 height 539
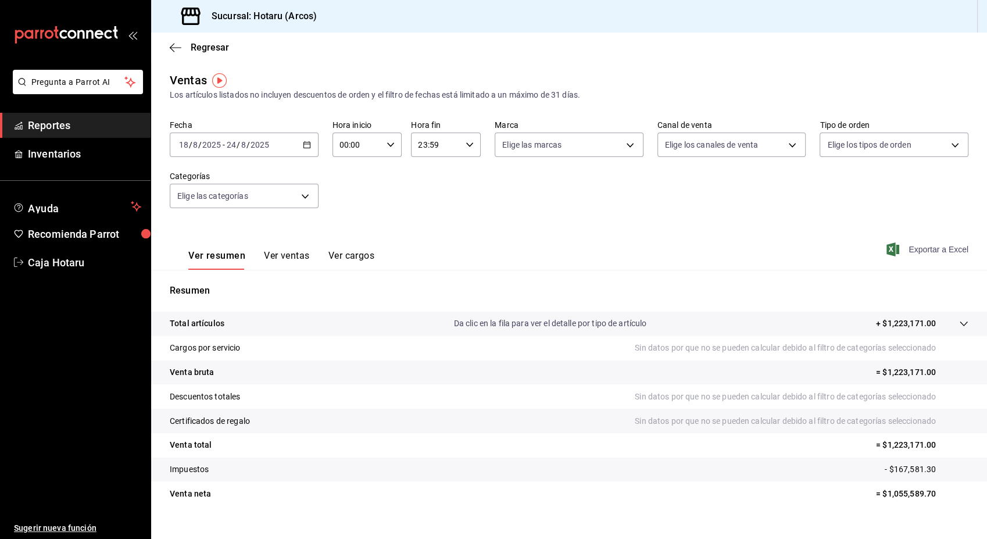
click at [923, 248] on span "Exportar a Excel" at bounding box center [929, 249] width 80 height 14
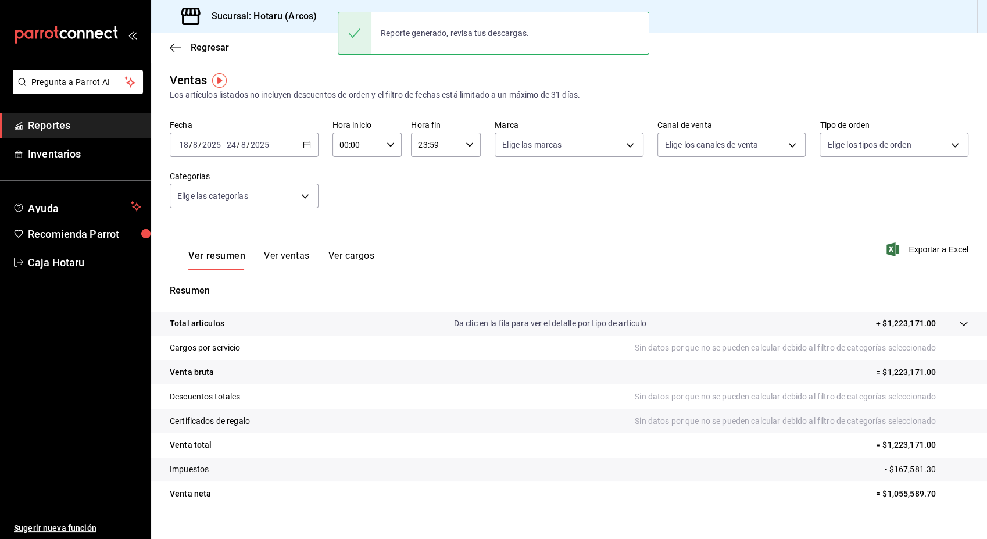
click at [615, 270] on div "Resumen Total artículos Da clic en la fila para ver el detalle por tipo de artí…" at bounding box center [569, 395] width 836 height 250
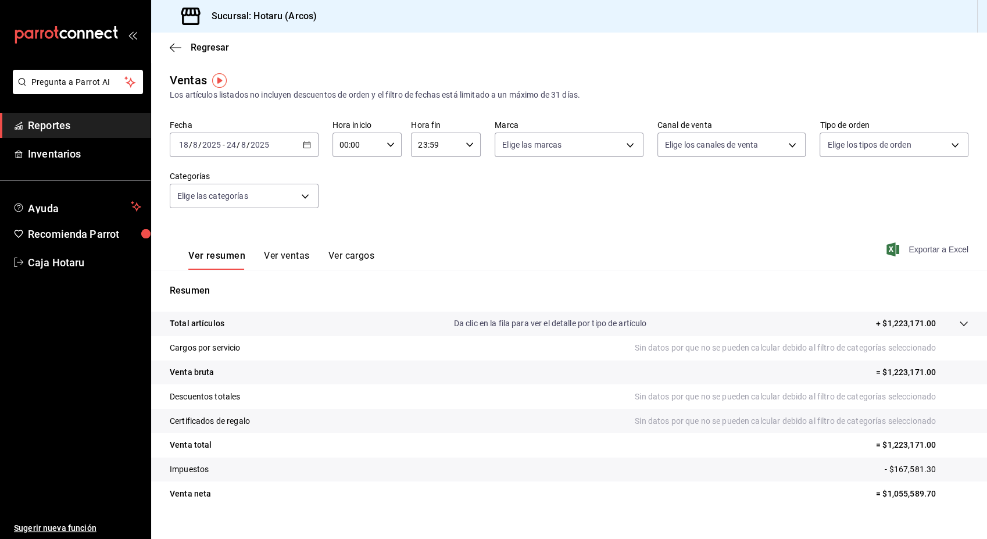
click at [916, 248] on span "Exportar a Excel" at bounding box center [929, 249] width 80 height 14
click at [309, 146] on div "2025-08-18 18 / 8 / 2025 - 2025-08-24 24 / 8 / 2025" at bounding box center [244, 145] width 149 height 24
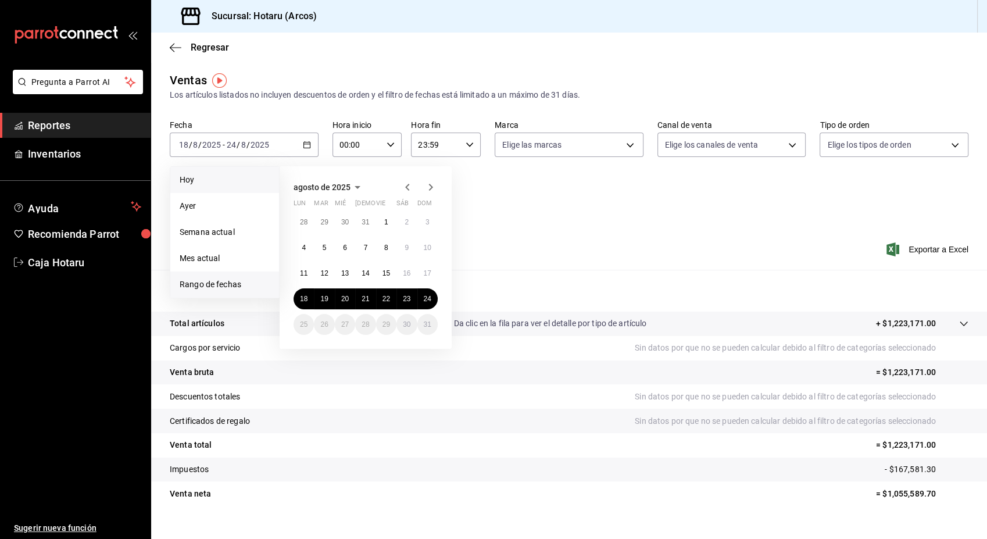
click at [214, 179] on span "Hoy" at bounding box center [225, 180] width 90 height 12
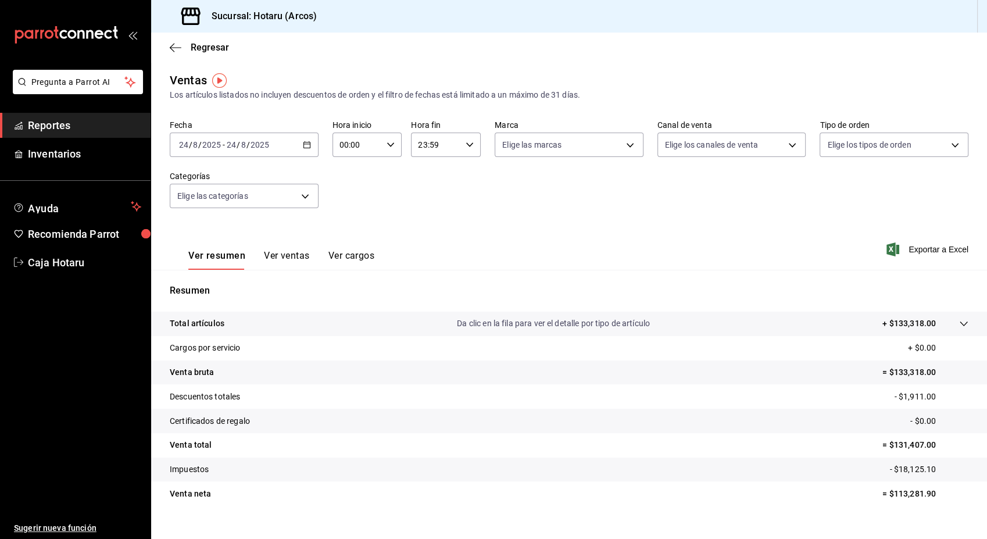
click at [959, 320] on icon at bounding box center [963, 323] width 9 height 9
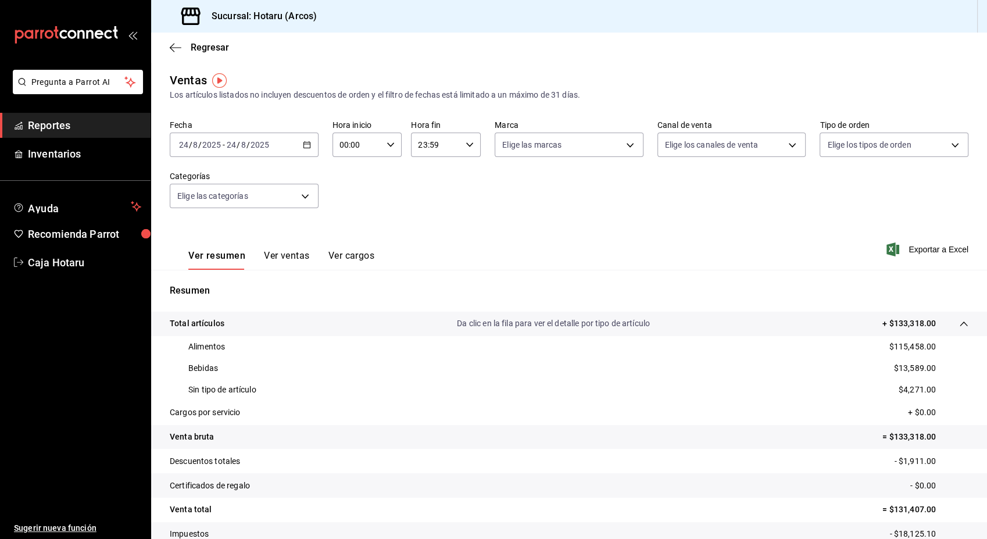
click at [388, 144] on icon "button" at bounding box center [390, 145] width 8 height 8
click at [351, 201] on span "01" at bounding box center [347, 202] width 16 height 9
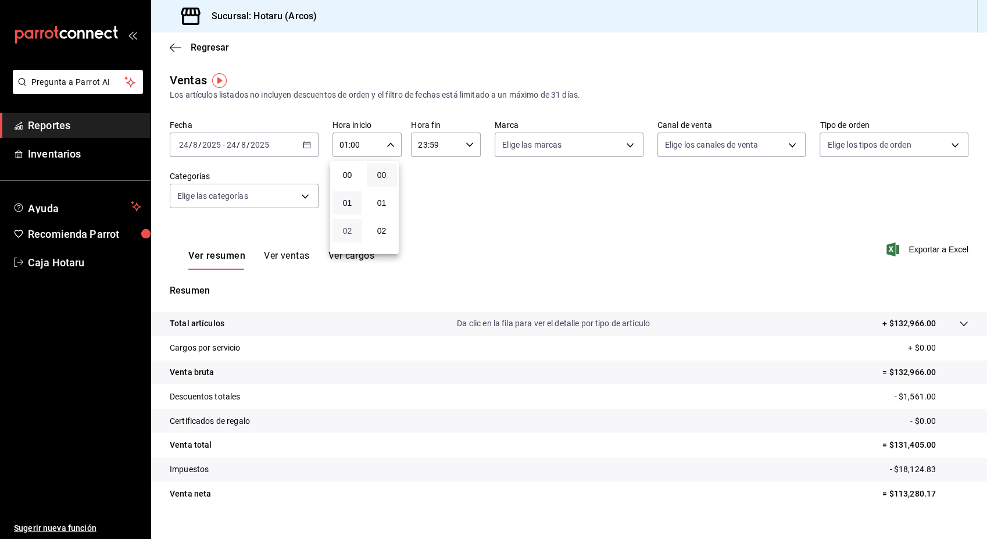
click at [346, 227] on span "02" at bounding box center [347, 230] width 16 height 9
click at [605, 195] on div at bounding box center [493, 269] width 987 height 539
click at [948, 321] on div at bounding box center [952, 323] width 33 height 12
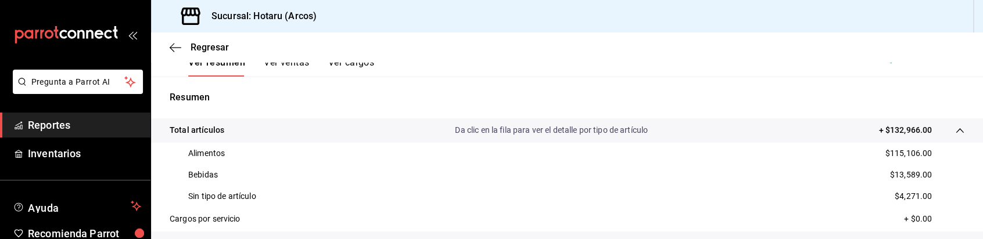
scroll to position [232, 0]
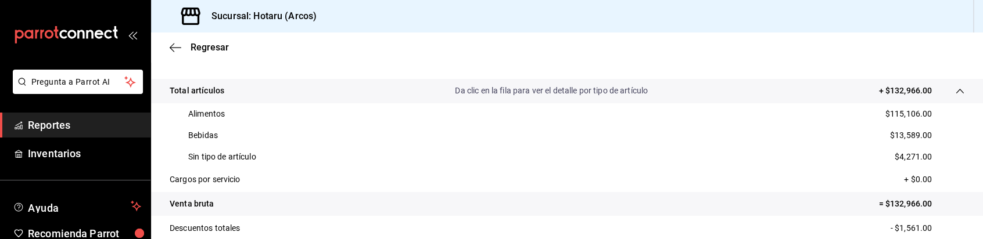
click at [420, 180] on tr "Cargos por servicio + $0.00" at bounding box center [567, 180] width 832 height 24
click at [101, 130] on span "Reportes" at bounding box center [84, 125] width 113 height 16
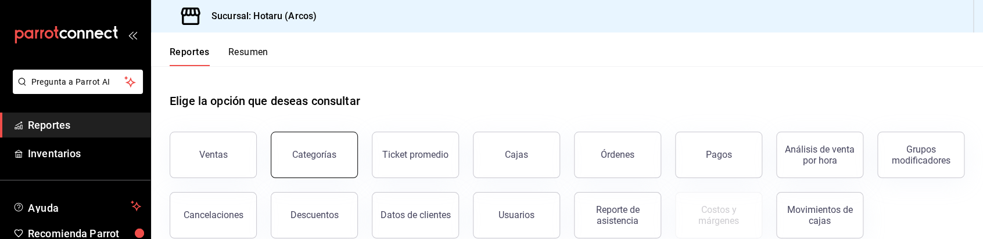
click at [300, 148] on button "Categorías" at bounding box center [314, 155] width 87 height 46
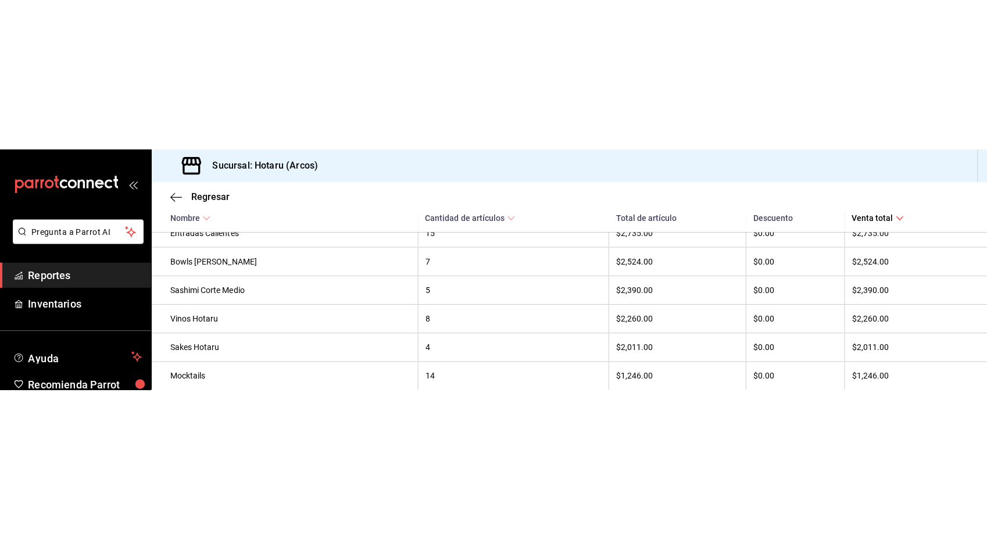
scroll to position [492, 0]
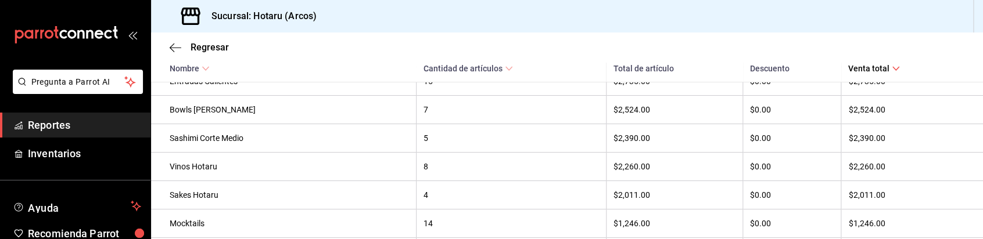
click at [74, 124] on span "Reportes" at bounding box center [84, 125] width 113 height 16
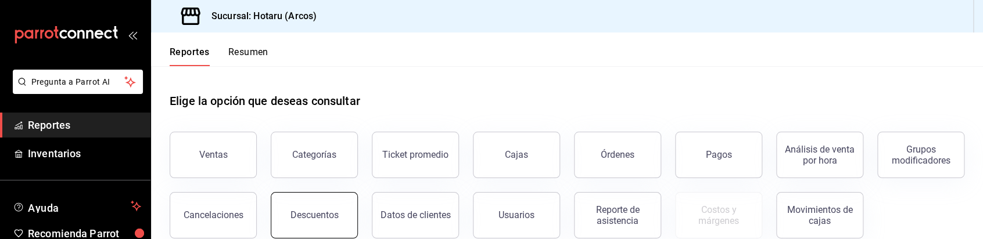
click at [358, 225] on button "Descuentos" at bounding box center [314, 215] width 87 height 46
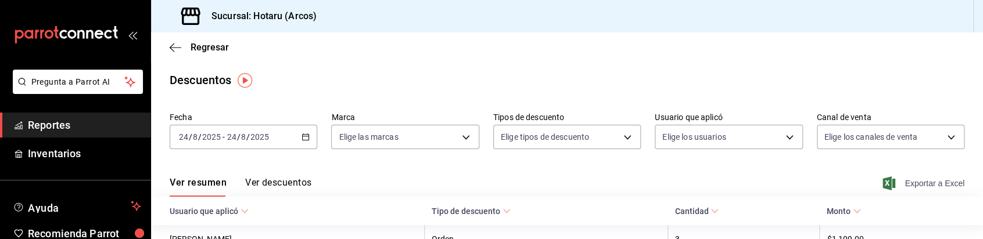
click at [900, 184] on span "Exportar a Excel" at bounding box center [925, 184] width 80 height 14
click at [303, 134] on \(Stroke\) "button" at bounding box center [305, 137] width 7 height 6
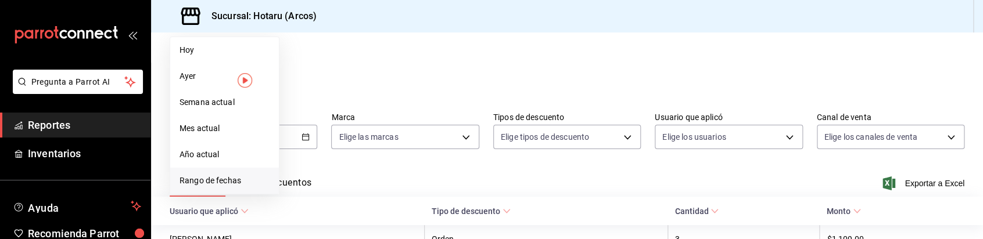
click at [242, 186] on span "Rango de fechas" at bounding box center [225, 181] width 90 height 12
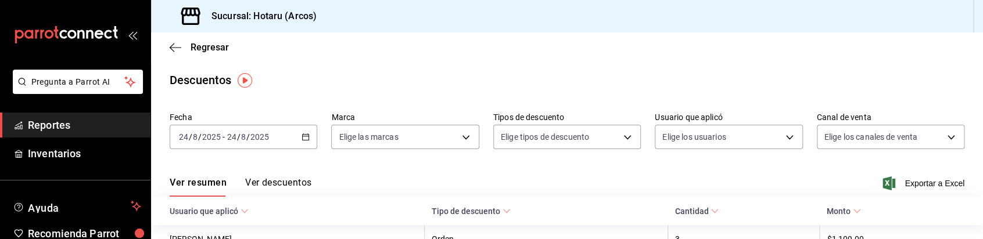
click at [491, 171] on div "Ver resumen Ver descuentos Exportar a Excel" at bounding box center [567, 180] width 832 height 34
click at [303, 134] on \(Stroke\) "button" at bounding box center [305, 137] width 7 height 6
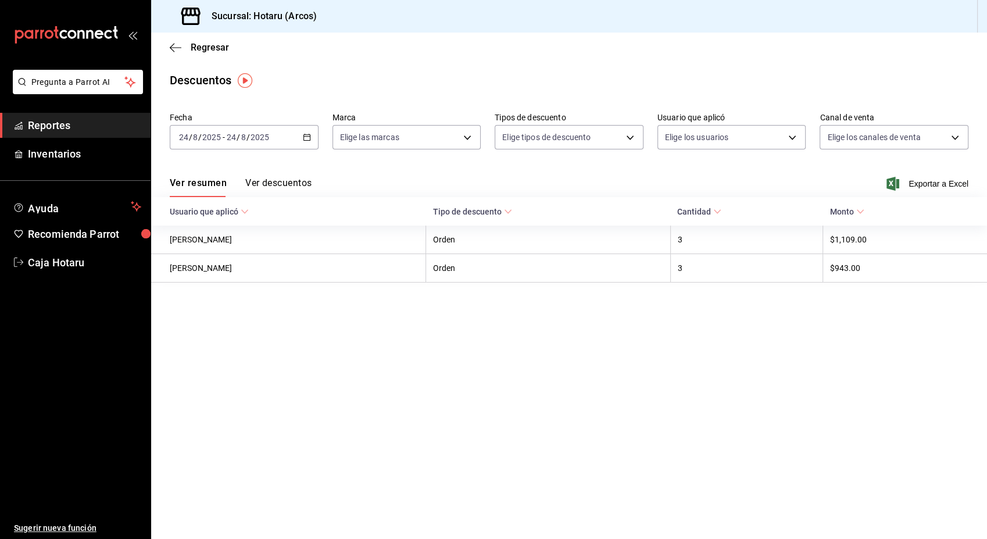
click at [416, 323] on main "Regresar Descuentos Fecha 2025-08-24 24 / 8 / 2025 - 2025-08-24 24 / 8 / 2025 M…" at bounding box center [569, 286] width 836 height 506
click at [102, 129] on span "Reportes" at bounding box center [84, 125] width 113 height 16
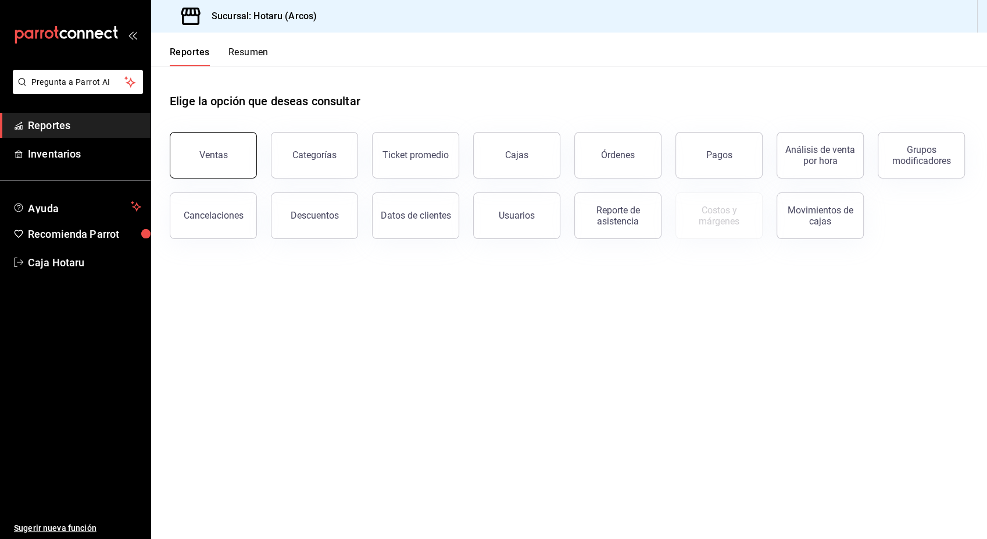
click at [207, 145] on button "Ventas" at bounding box center [213, 155] width 87 height 46
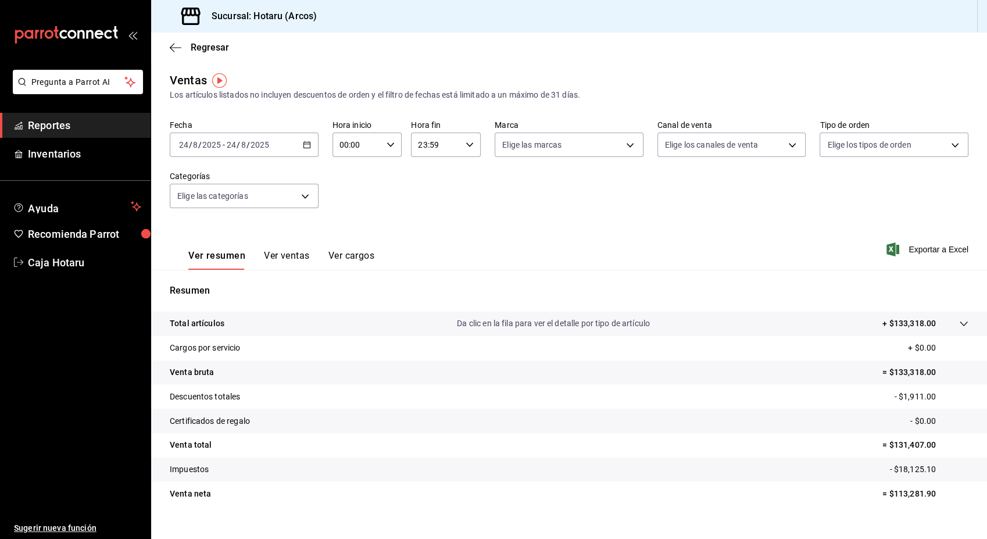
click at [303, 144] on icon "button" at bounding box center [307, 145] width 8 height 8
click at [230, 286] on span "Rango de fechas" at bounding box center [225, 284] width 90 height 12
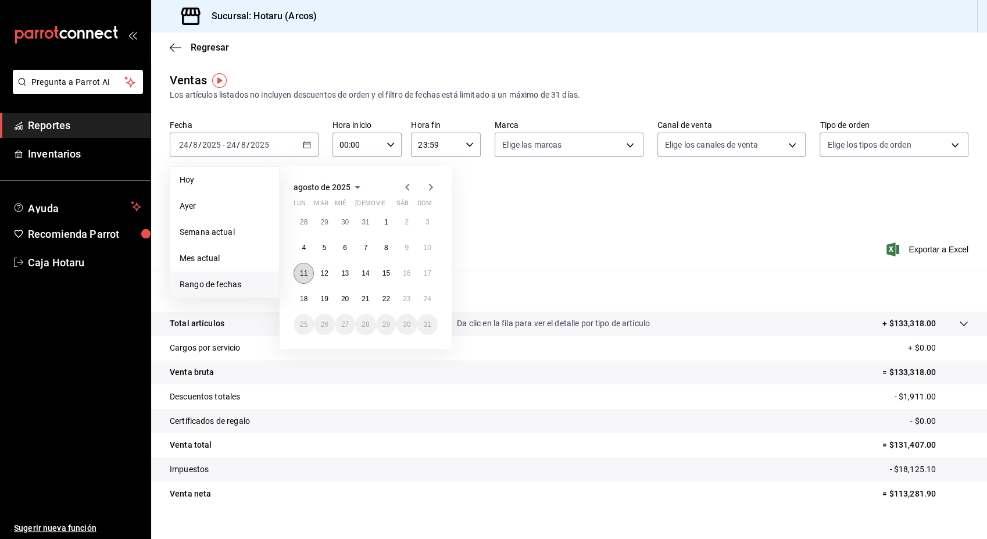
click at [298, 273] on button "11" at bounding box center [303, 273] width 20 height 21
click at [425, 269] on abbr "17" at bounding box center [428, 273] width 8 height 8
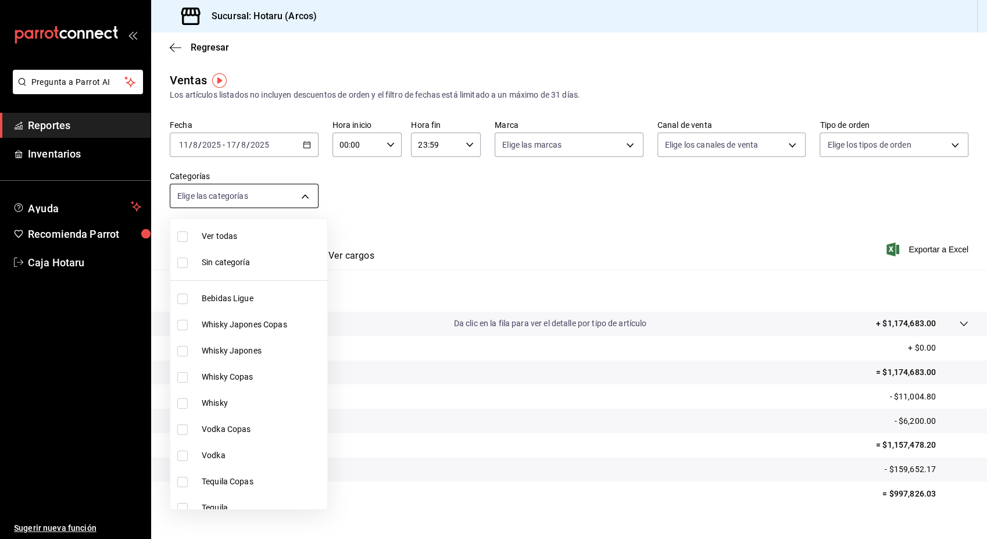
click at [306, 197] on body "Pregunta a Parrot AI Reportes Inventarios Ayuda Recomienda Parrot Caja Hotaru S…" at bounding box center [493, 269] width 987 height 539
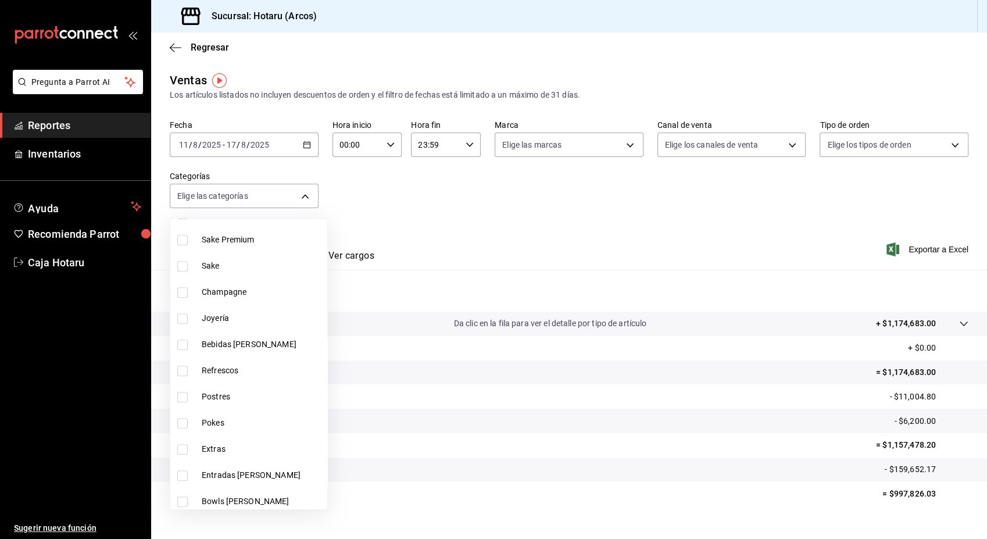
scroll to position [776, 0]
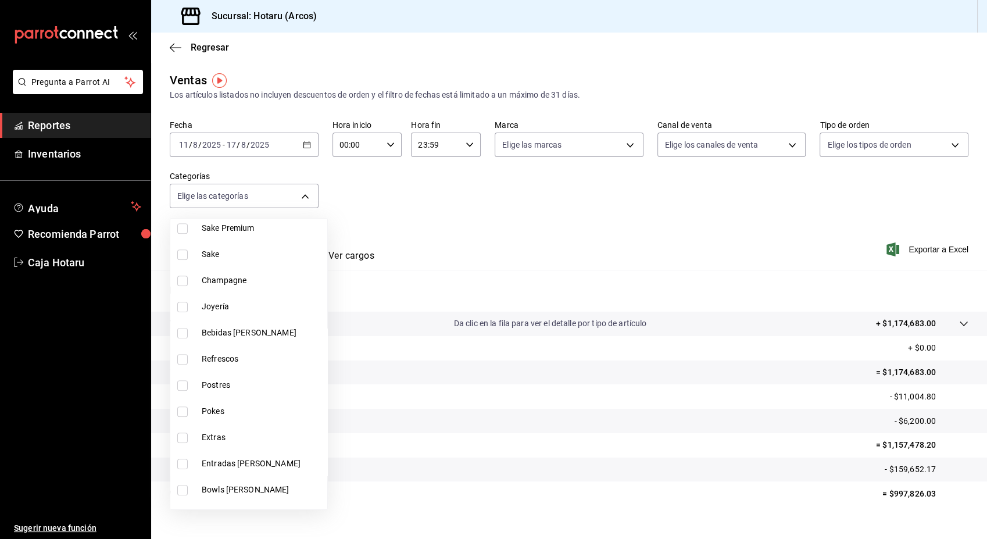
click at [187, 380] on input "checkbox" at bounding box center [182, 385] width 10 height 10
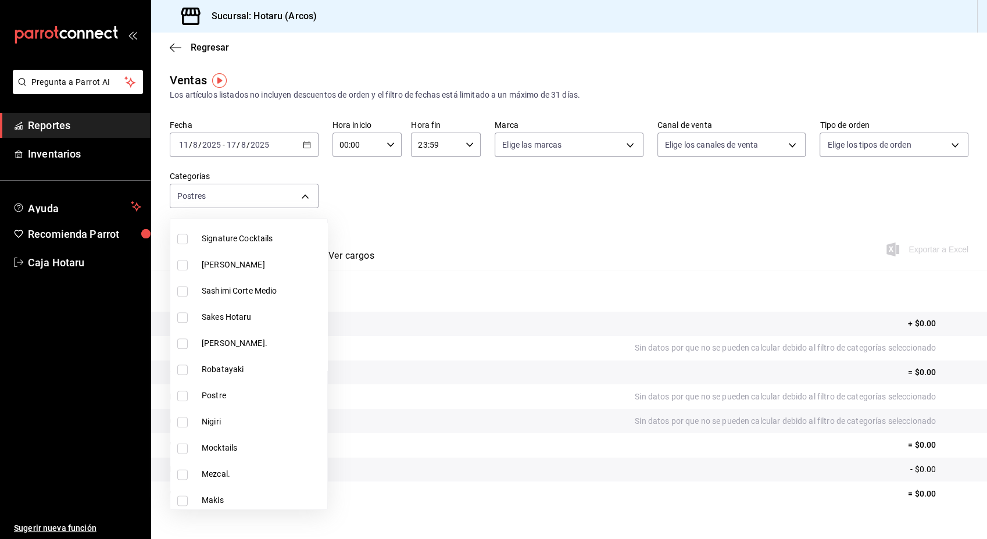
scroll to position [1474, 0]
click at [183, 389] on input "checkbox" at bounding box center [182, 394] width 10 height 10
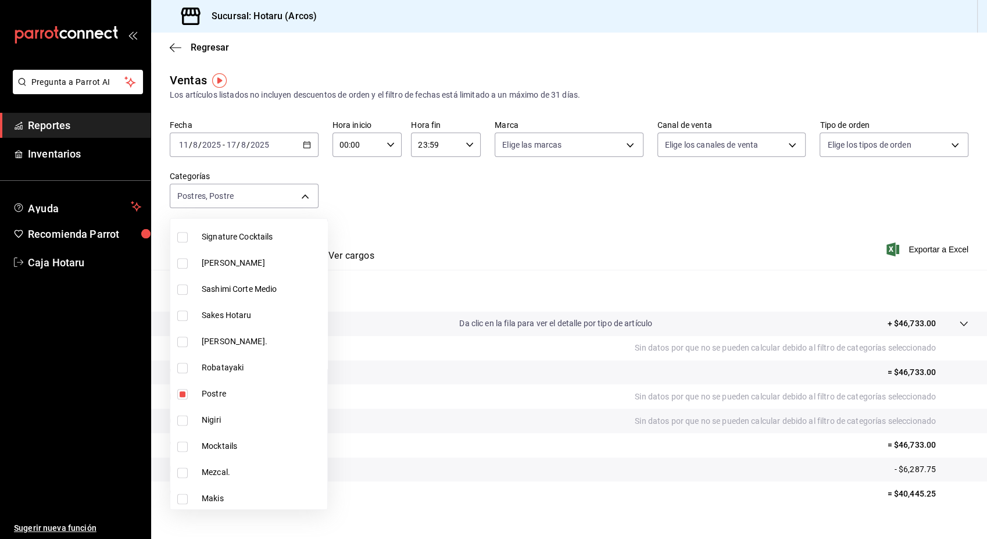
click at [539, 234] on div at bounding box center [493, 269] width 987 height 539
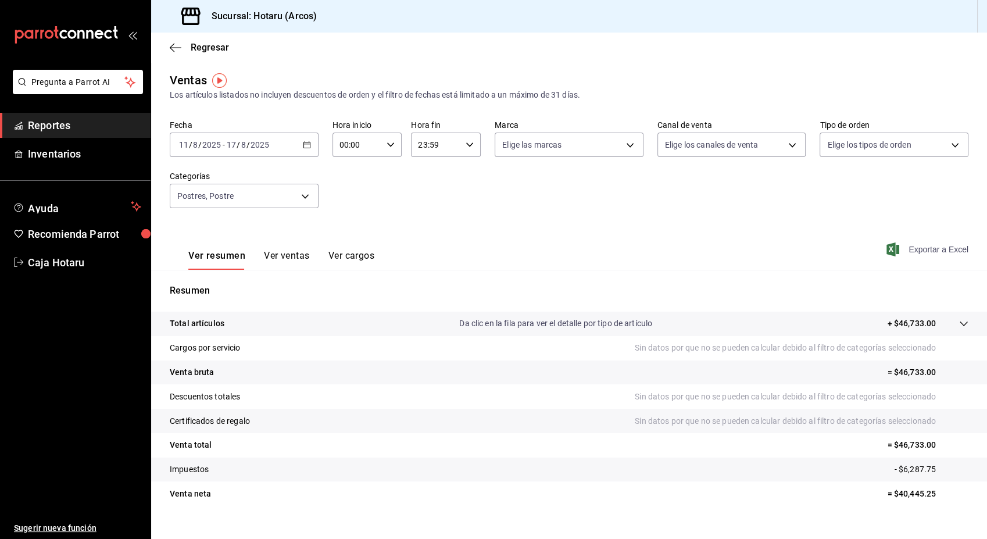
click at [921, 247] on span "Exportar a Excel" at bounding box center [929, 249] width 80 height 14
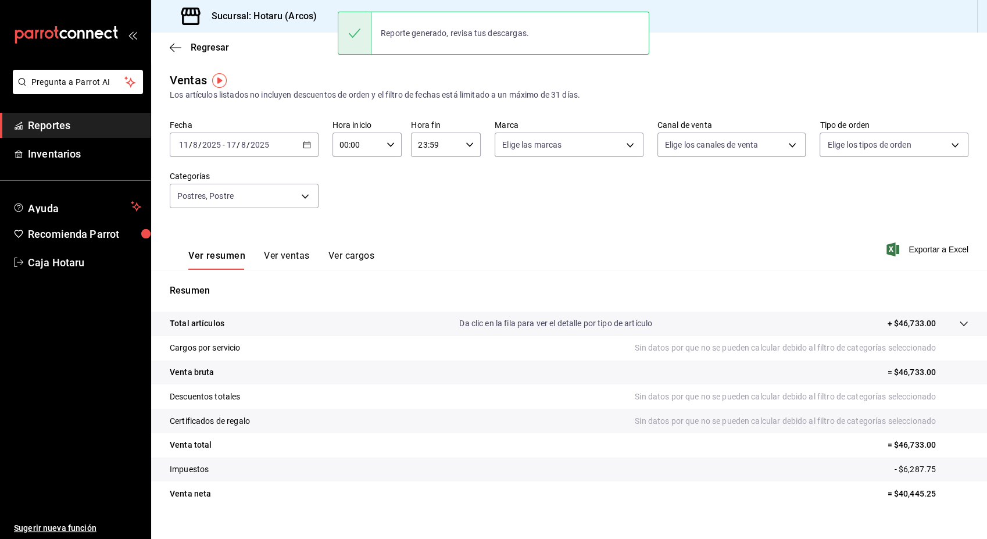
click at [307, 143] on icon "button" at bounding box center [307, 145] width 8 height 8
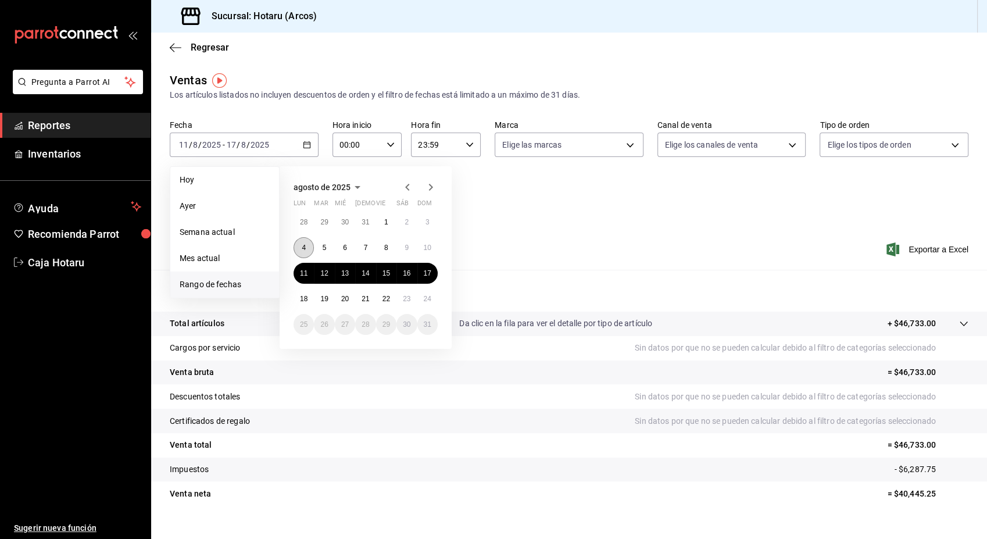
click at [302, 246] on abbr "4" at bounding box center [304, 248] width 4 height 8
click at [418, 249] on button "10" at bounding box center [427, 247] width 20 height 21
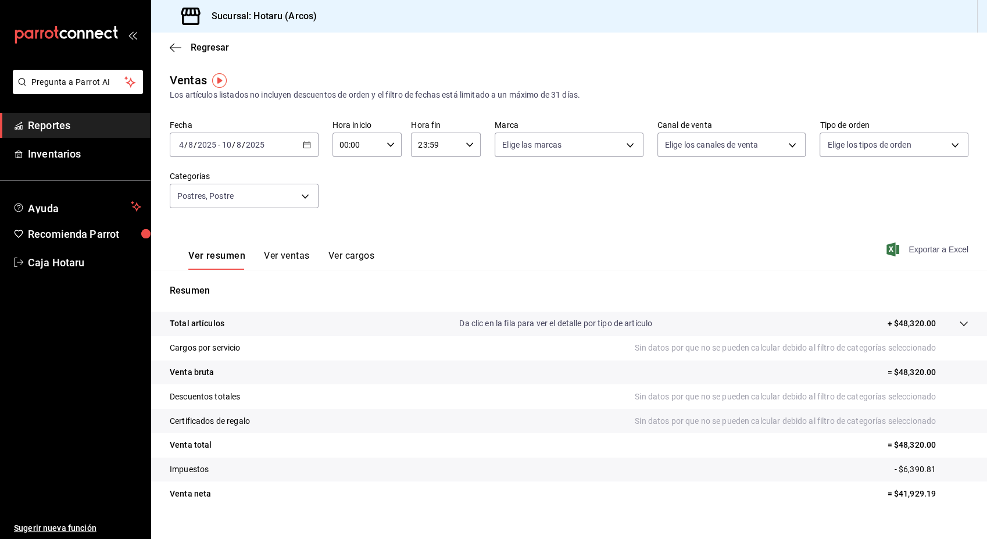
click at [904, 250] on span "Exportar a Excel" at bounding box center [929, 249] width 80 height 14
